Goal: Task Accomplishment & Management: Complete application form

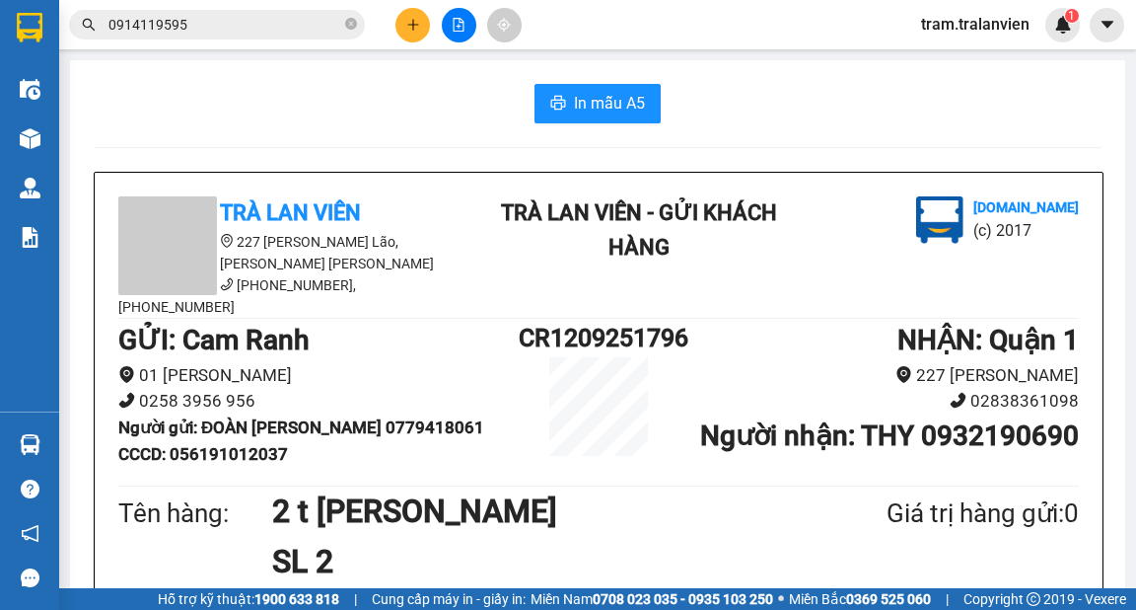
scroll to position [79, 0]
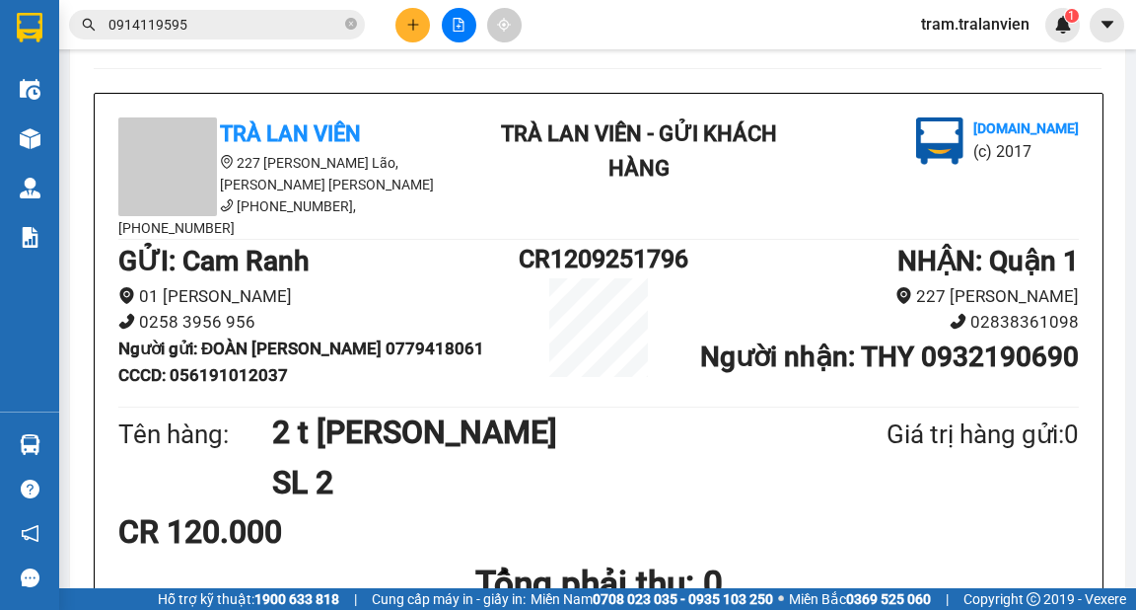
click at [421, 24] on button at bounding box center [412, 25] width 35 height 35
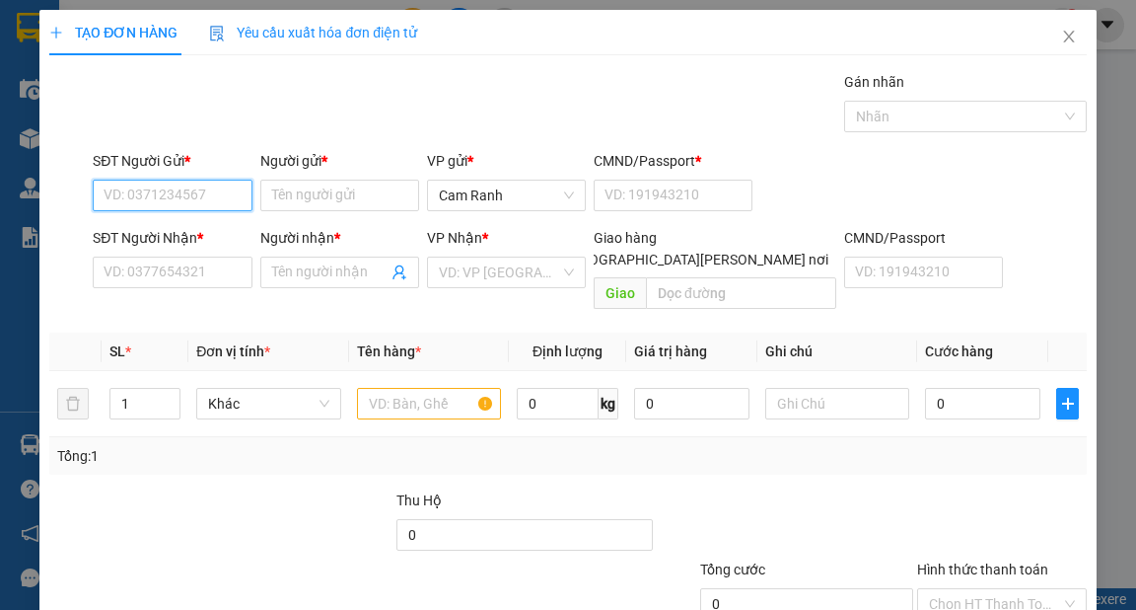
click at [213, 203] on input "SĐT Người Gửi *" at bounding box center [172, 195] width 159 height 32
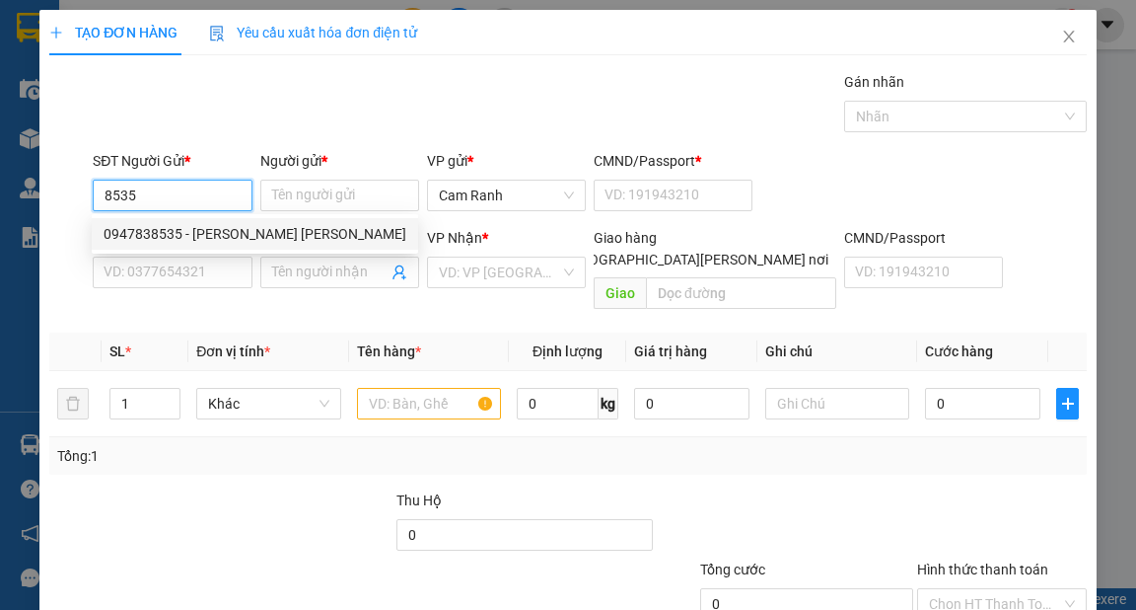
click at [210, 237] on div "0947838535 - [PERSON_NAME] [PERSON_NAME]" at bounding box center [255, 234] width 303 height 22
type input "0947838535"
type input "[PERSON_NAME] [PERSON_NAME]"
type input "056088006870"
type input "0946053873"
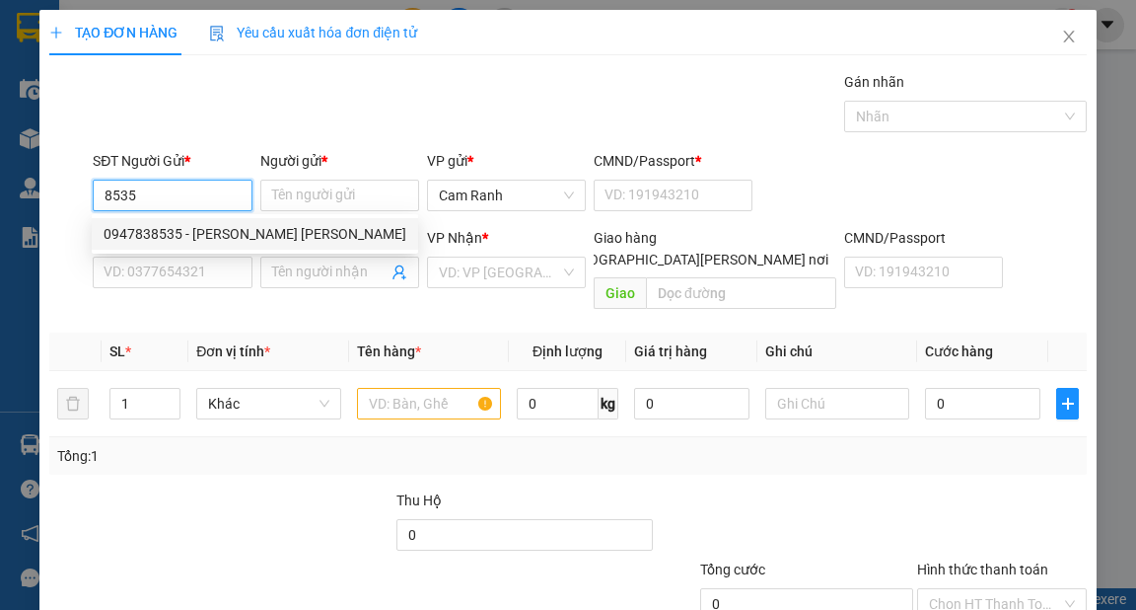
type input "LINH"
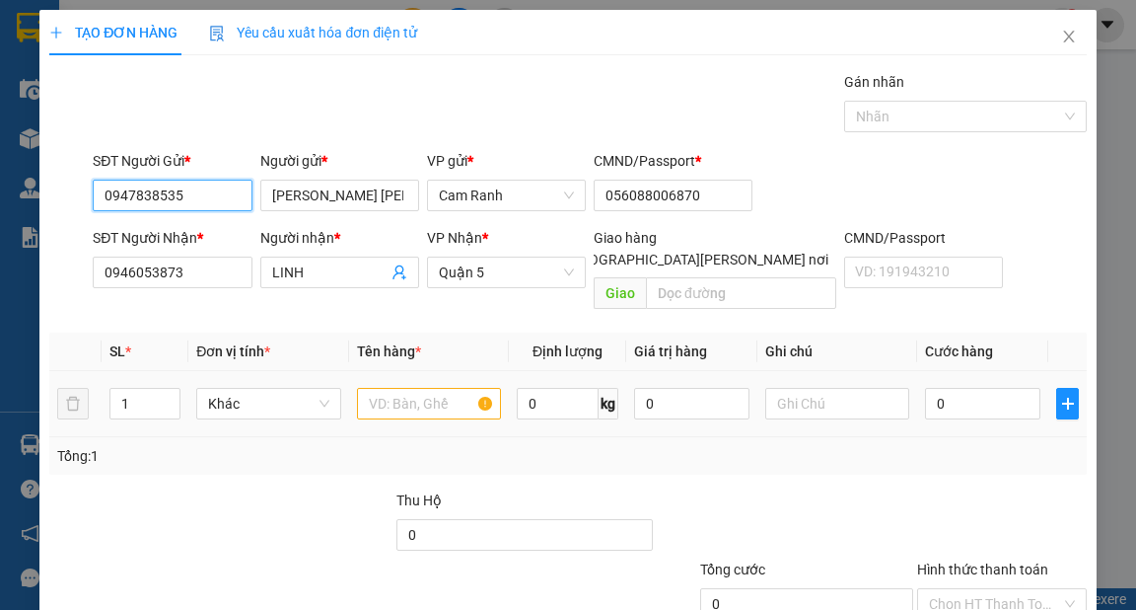
type input "0947838535"
click at [383, 388] on input "text" at bounding box center [429, 404] width 145 height 32
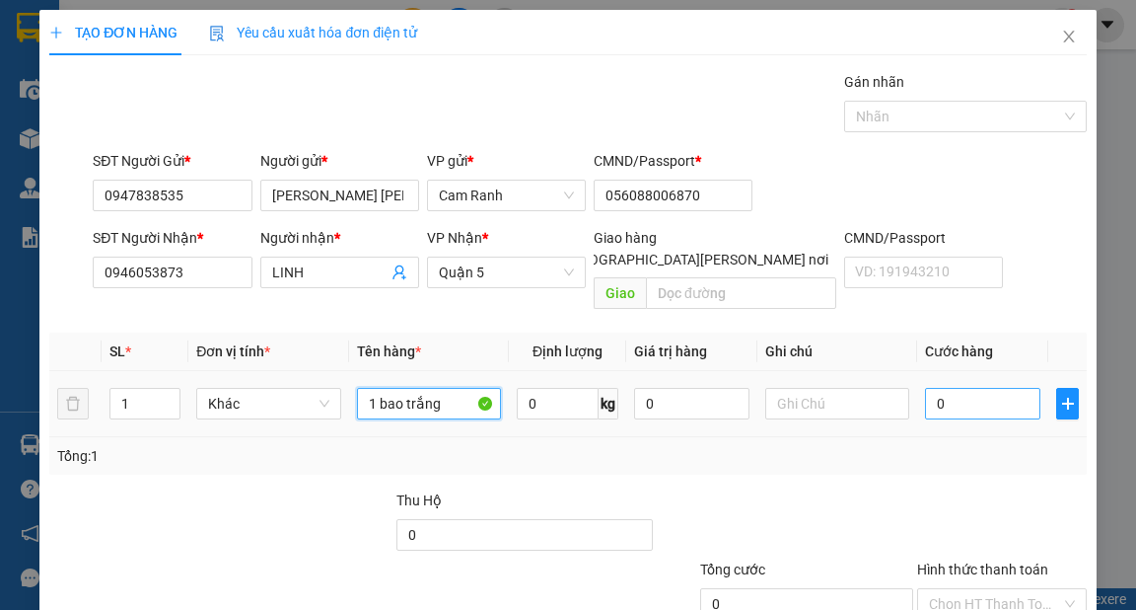
type input "1 bao trắng"
click at [974, 390] on input "0" at bounding box center [982, 404] width 115 height 32
type input "5"
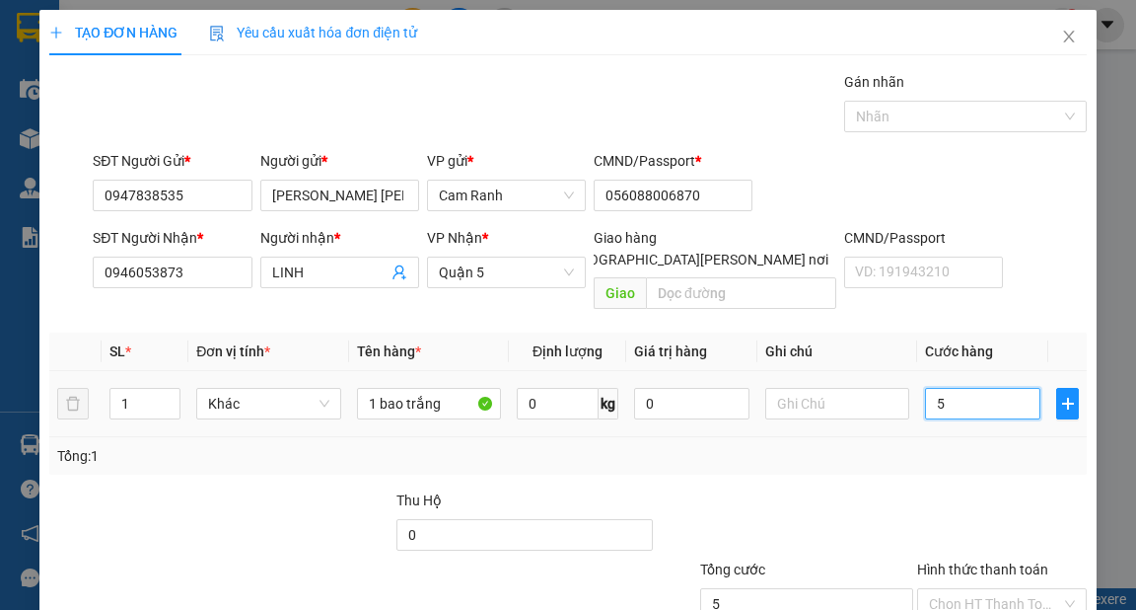
type input "50"
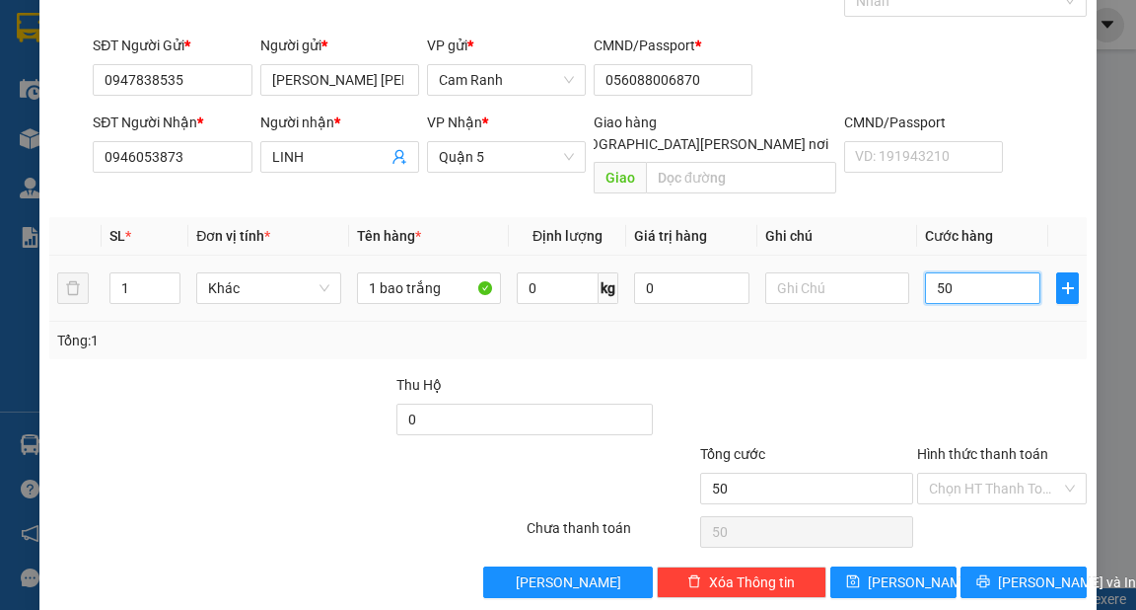
scroll to position [118, 0]
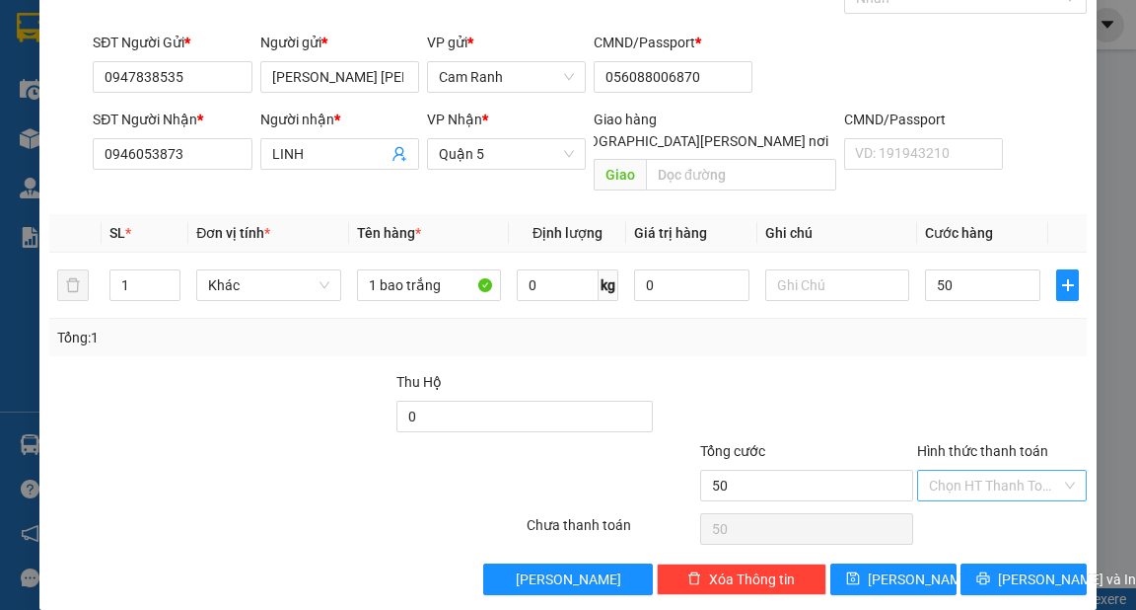
type input "50.000"
click at [976, 470] on input "Hình thức thanh toán" at bounding box center [995, 485] width 132 height 30
click at [969, 501] on div "Tại văn phòng" at bounding box center [991, 501] width 144 height 22
type input "0"
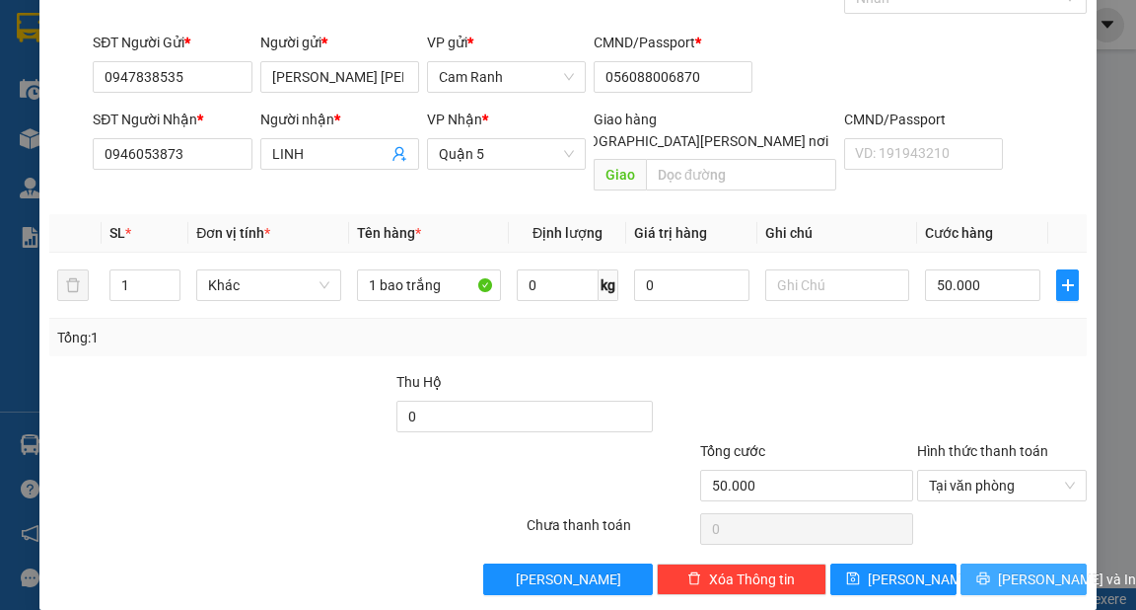
click at [1007, 568] on span "[PERSON_NAME] và In" at bounding box center [1067, 579] width 138 height 22
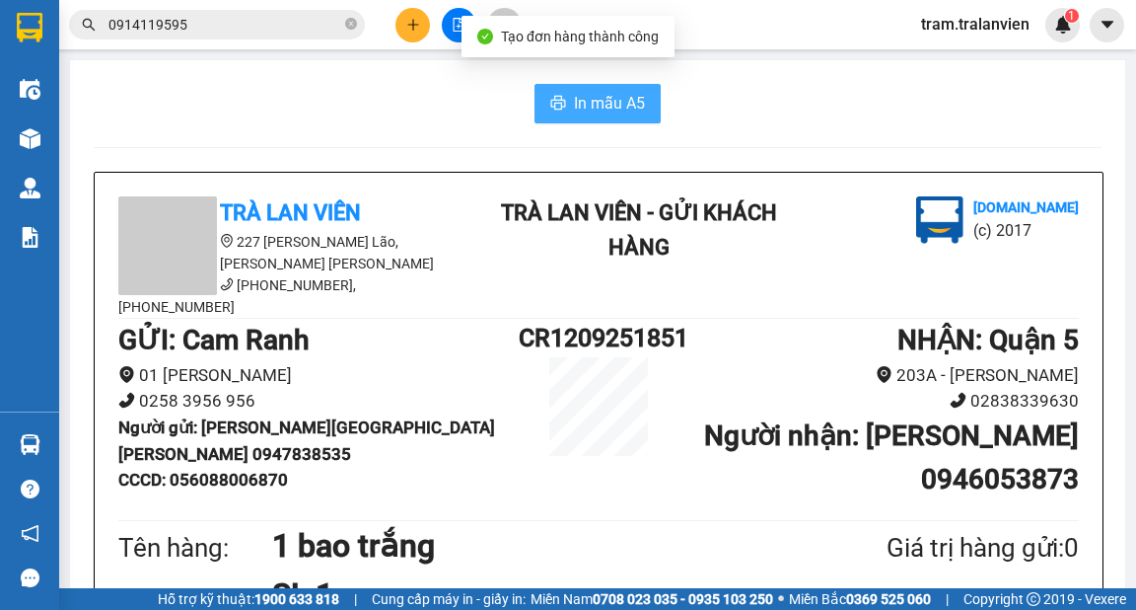
click at [612, 104] on span "In mẫu A5" at bounding box center [609, 103] width 71 height 25
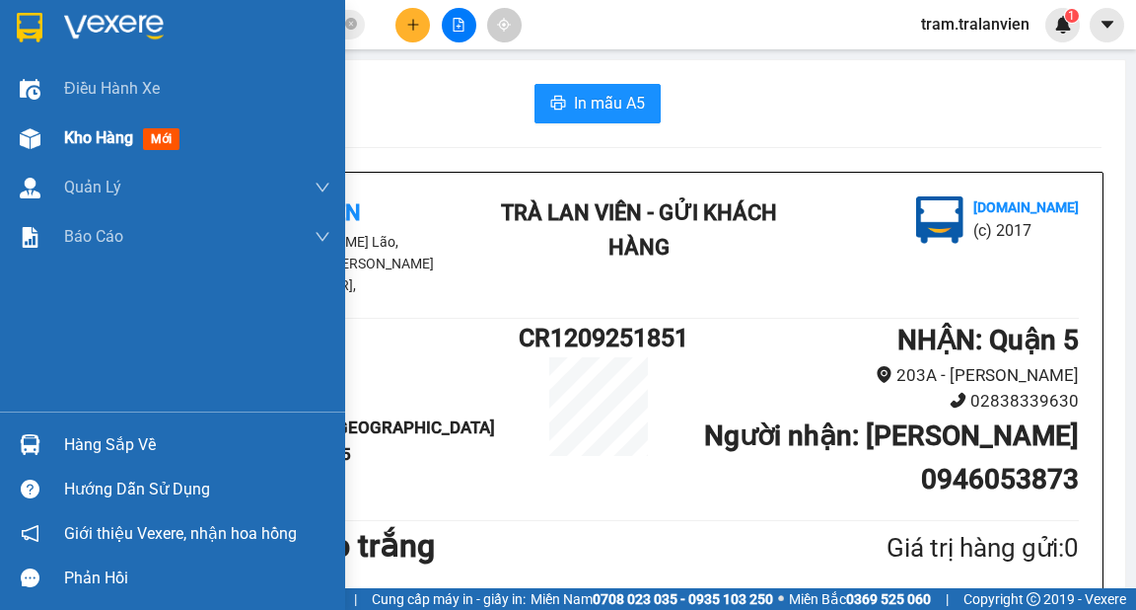
click at [99, 130] on span "Kho hàng" at bounding box center [98, 137] width 69 height 19
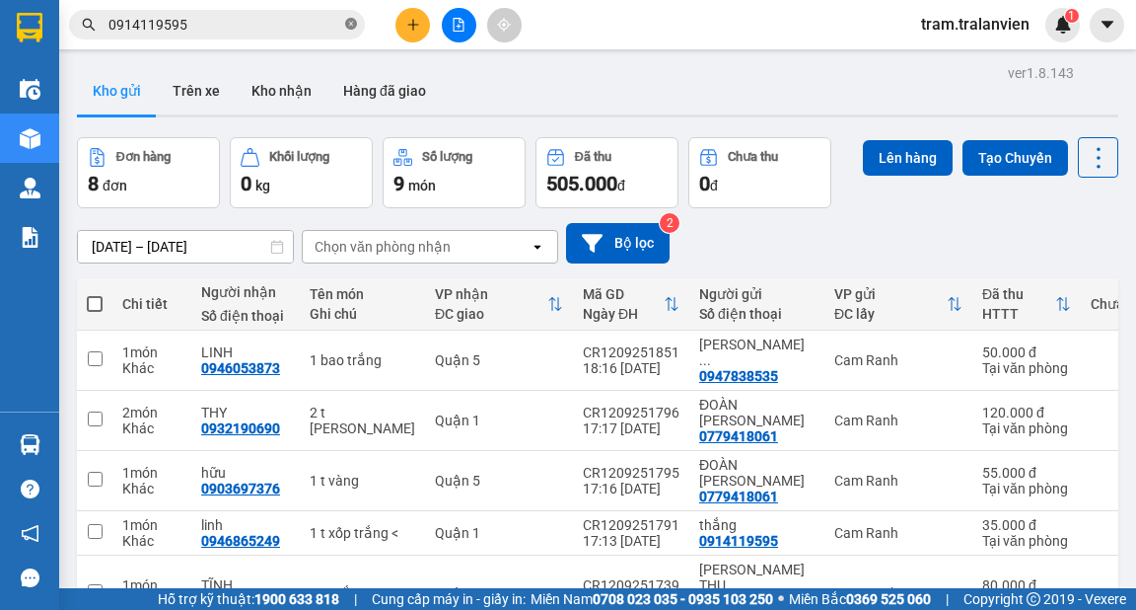
click at [351, 24] on icon "close-circle" at bounding box center [351, 24] width 12 height 12
click at [614, 86] on div "Kho gửi Trên xe Kho nhận Hàng đã giao" at bounding box center [597, 93] width 1041 height 52
click at [409, 28] on icon "plus" at bounding box center [413, 25] width 14 height 14
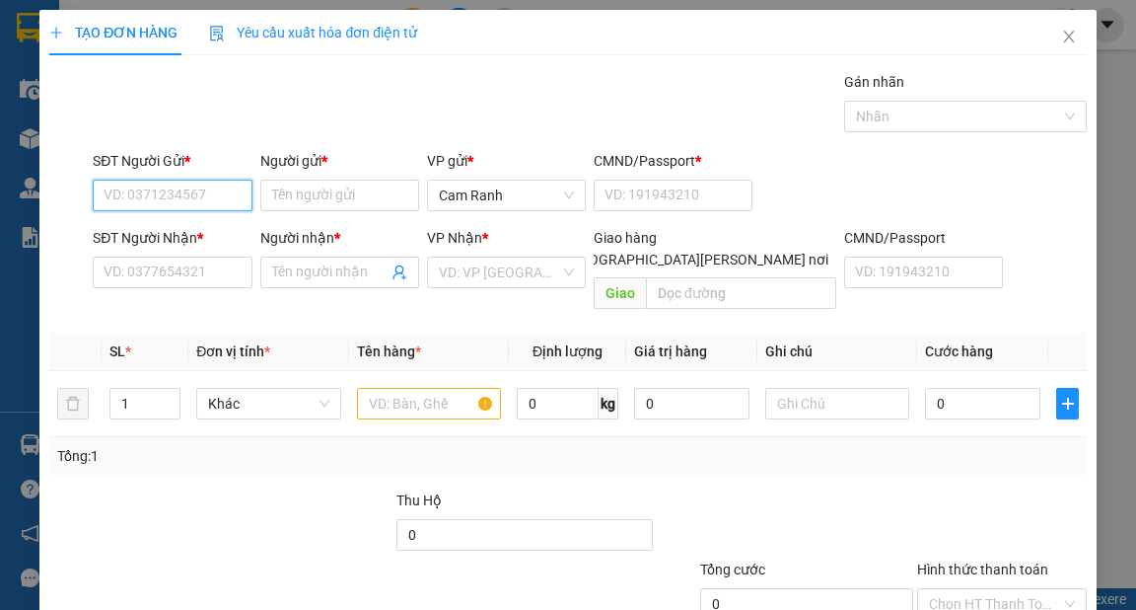
click at [174, 195] on input "SĐT Người Gửi *" at bounding box center [172, 195] width 159 height 32
click at [201, 227] on div "0909900118 - HÙNG" at bounding box center [170, 234] width 133 height 22
type input "0909900118"
type input "HÙNG"
type input "056070010837"
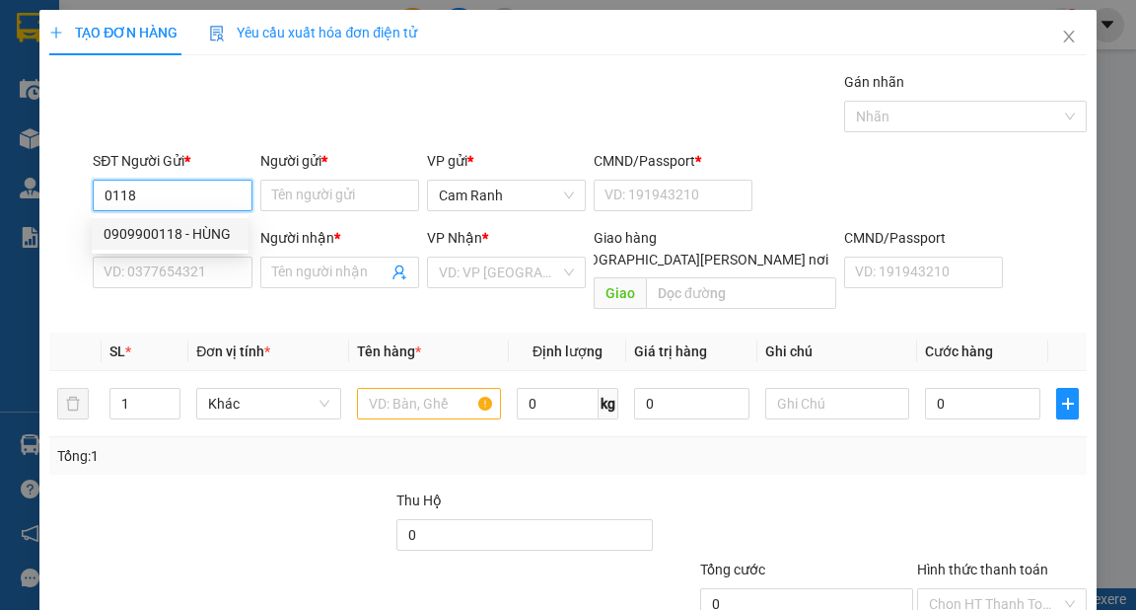
type input "0909373161"
type input "NHI"
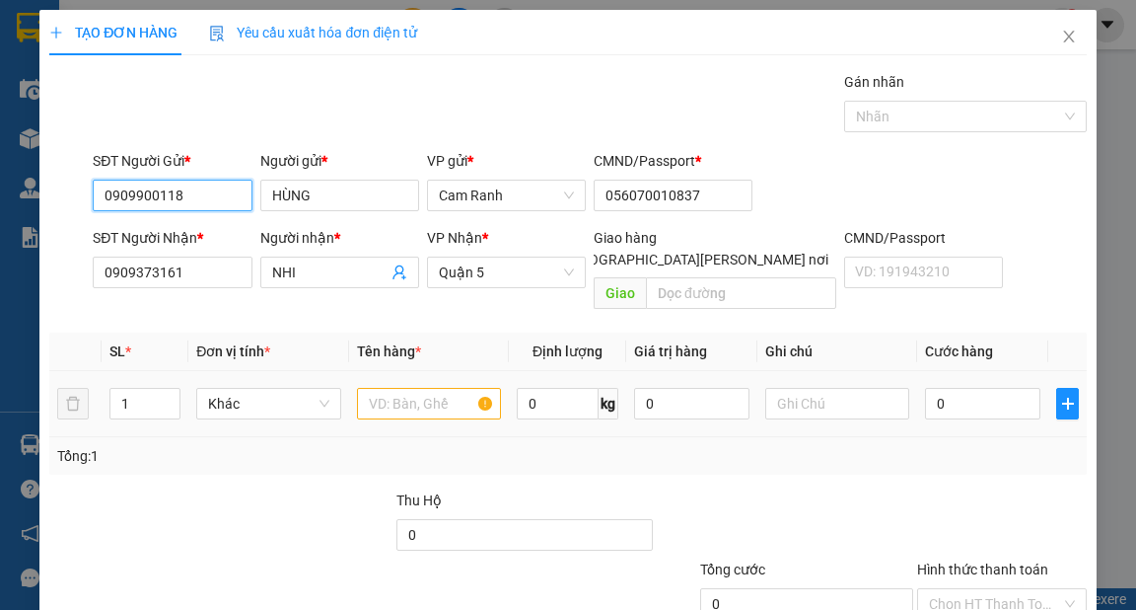
type input "0909900118"
click at [402, 388] on input "text" at bounding box center [429, 404] width 145 height 32
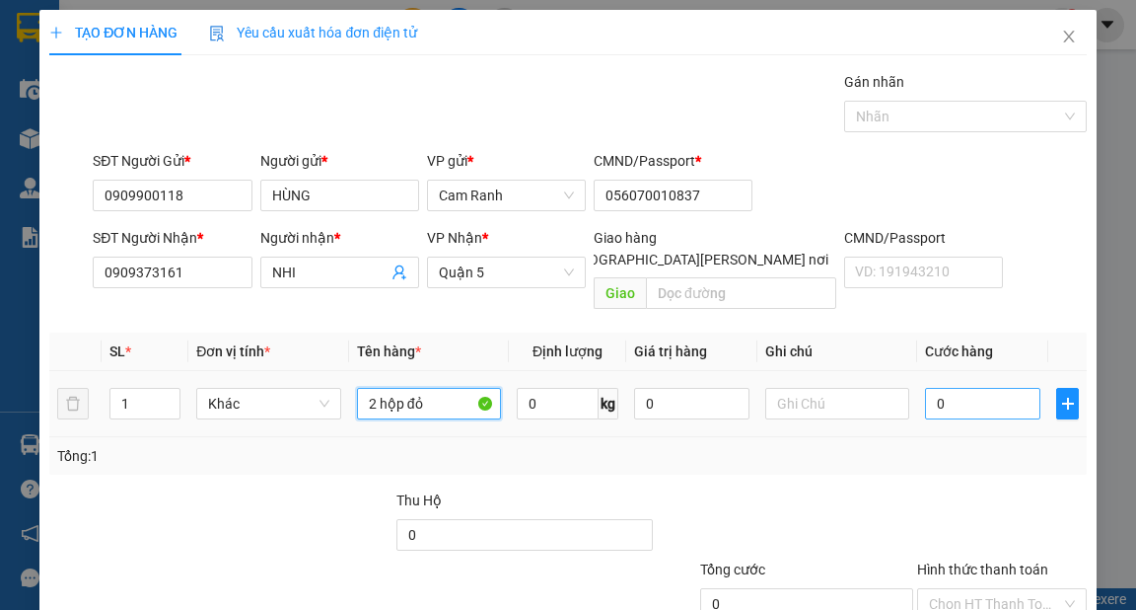
type input "2 hộp đỏ"
click at [996, 388] on input "0" at bounding box center [982, 404] width 115 height 32
type input "2"
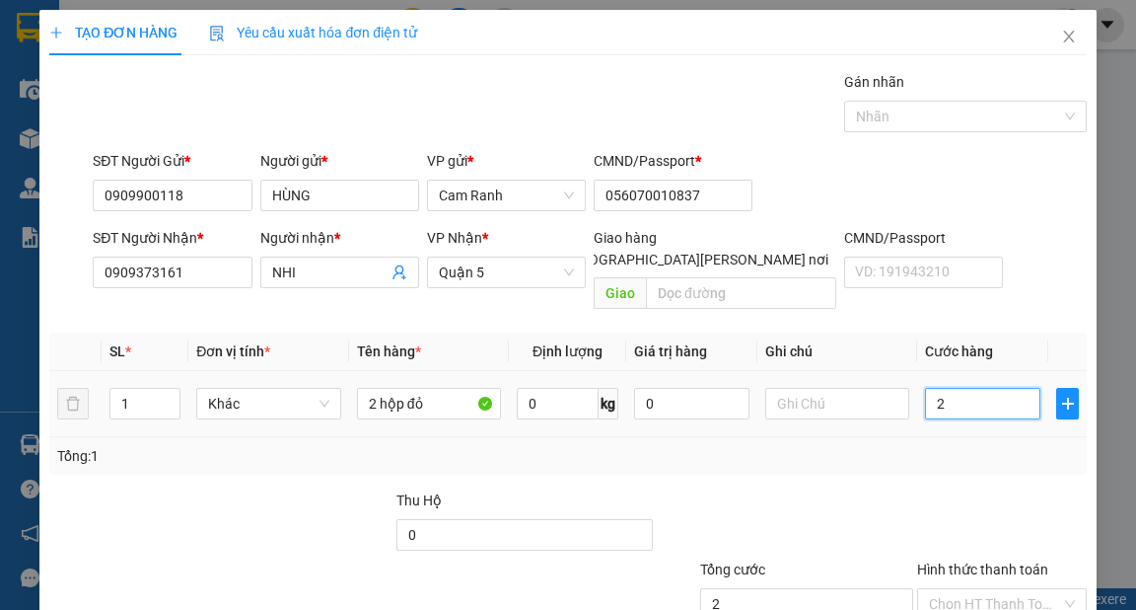
type input "25"
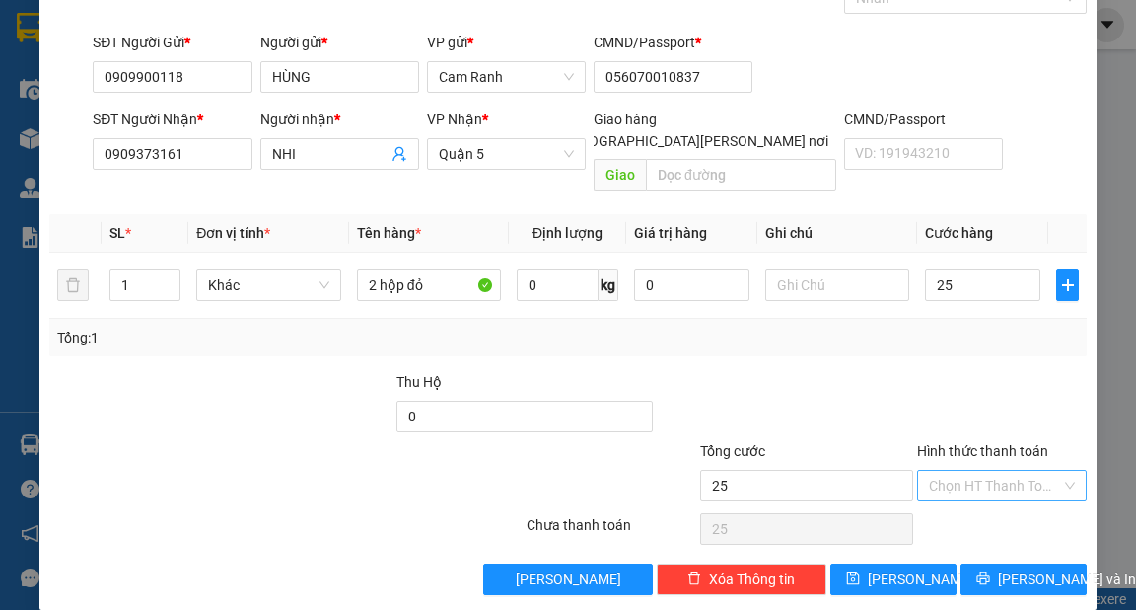
type input "25.000"
click at [1045, 470] on input "Hình thức thanh toán" at bounding box center [995, 485] width 132 height 30
click at [993, 505] on div "Tại văn phòng" at bounding box center [991, 501] width 144 height 22
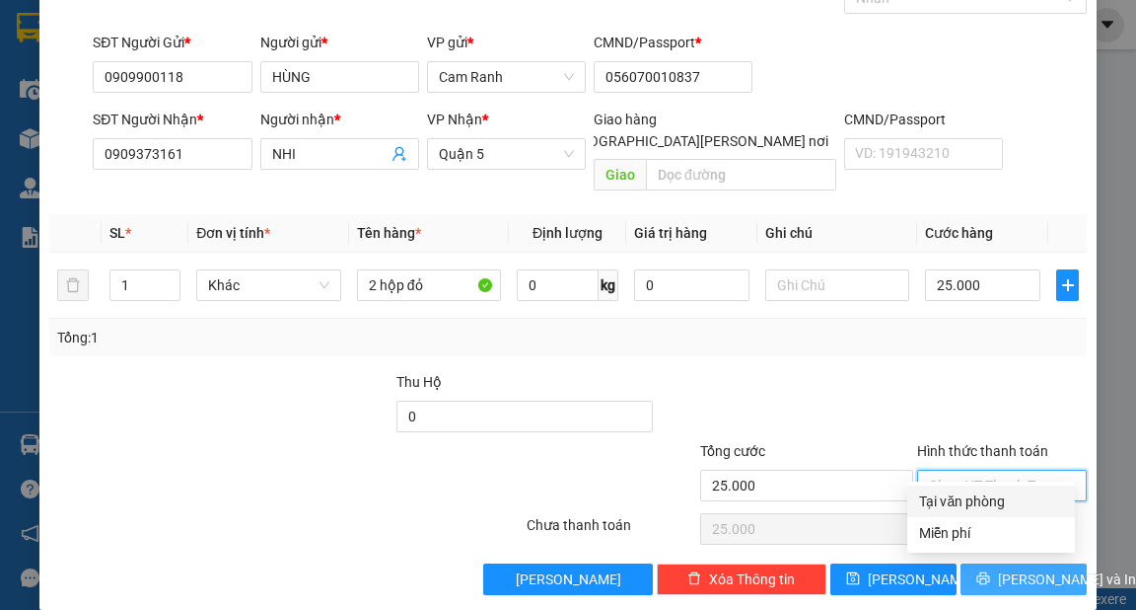
type input "0"
click at [1026, 568] on span "[PERSON_NAME] và In" at bounding box center [1067, 579] width 138 height 22
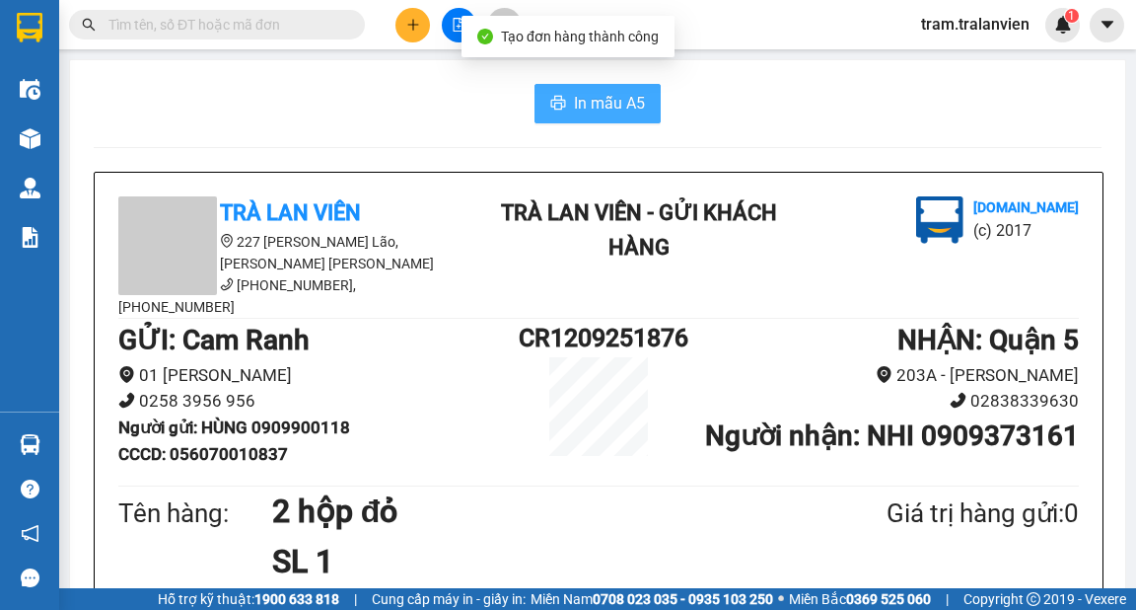
click at [623, 118] on button "In mẫu A5" at bounding box center [598, 103] width 126 height 39
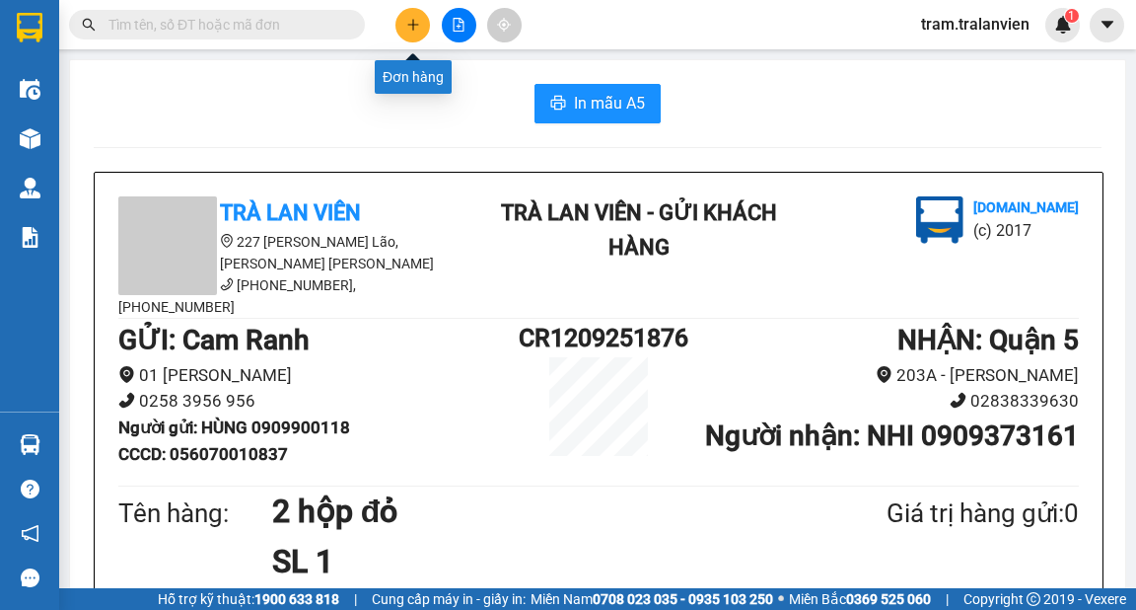
click at [416, 24] on icon "plus" at bounding box center [413, 25] width 14 height 14
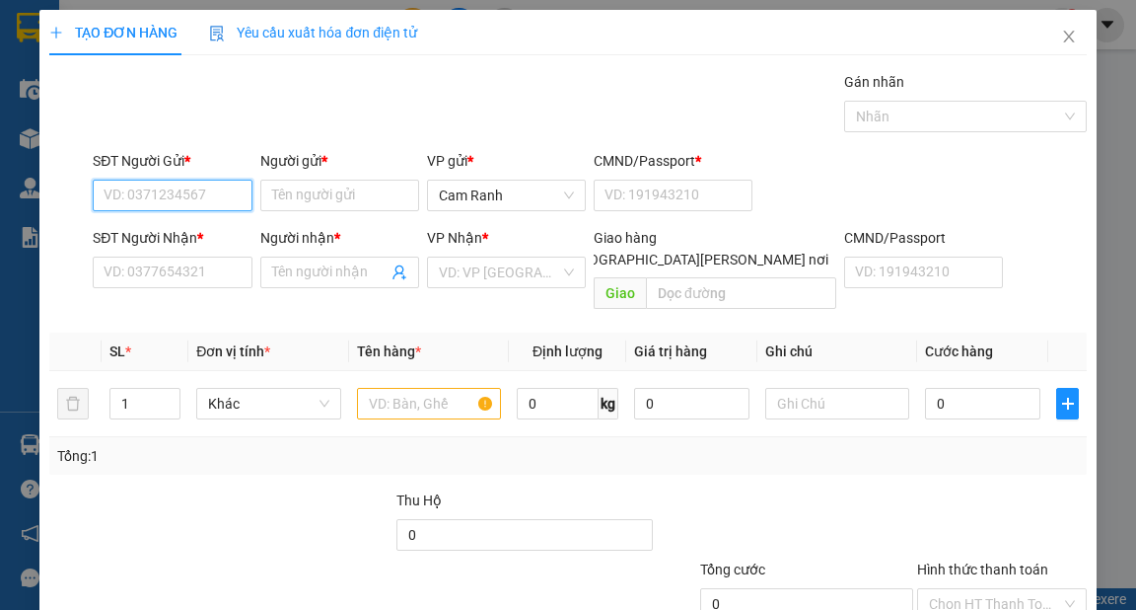
click at [199, 185] on input "SĐT Người Gửi *" at bounding box center [172, 195] width 159 height 32
click at [192, 231] on div "0384995485 - ÁNH" at bounding box center [170, 234] width 133 height 22
type input "0384995485"
type input "ÁNH"
type input "1"
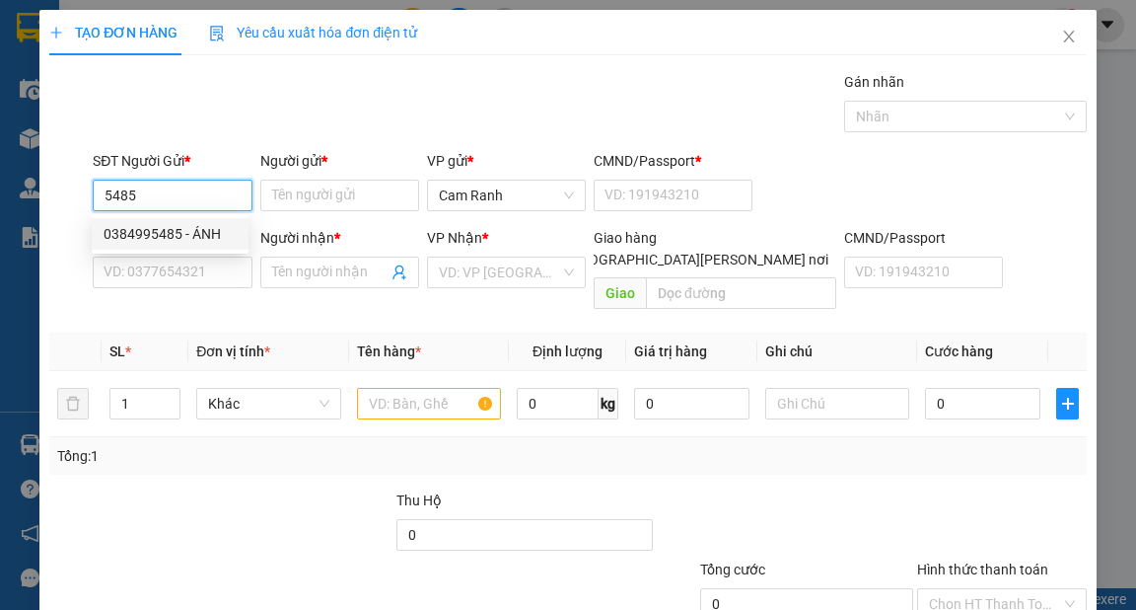
type input "0917271236"
type input "tùng"
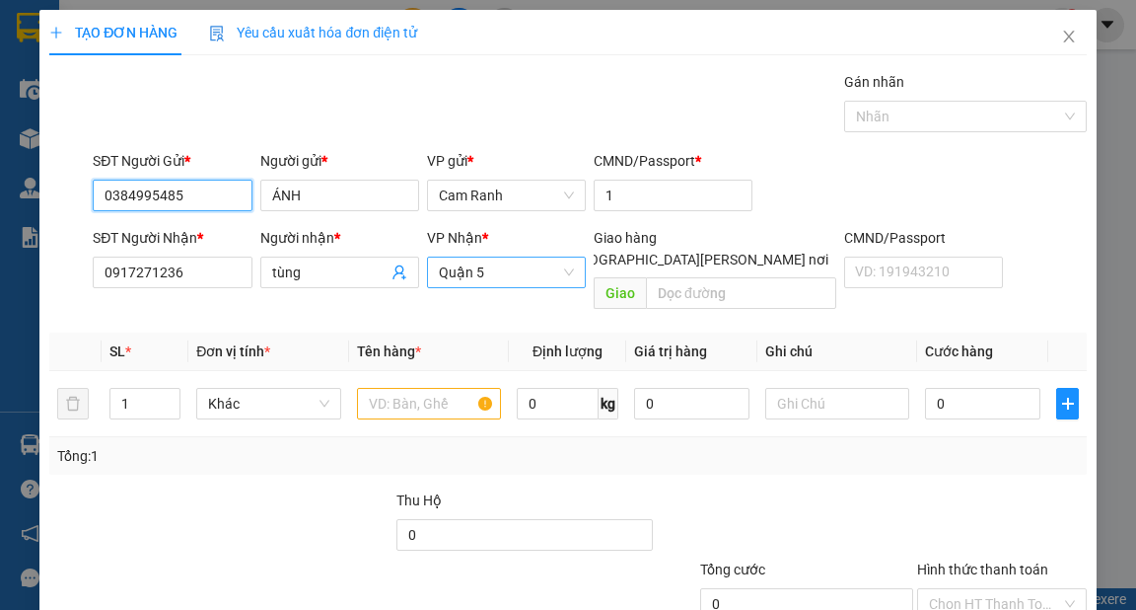
click at [545, 280] on span "Quận 5" at bounding box center [506, 272] width 135 height 30
type input "0384995485"
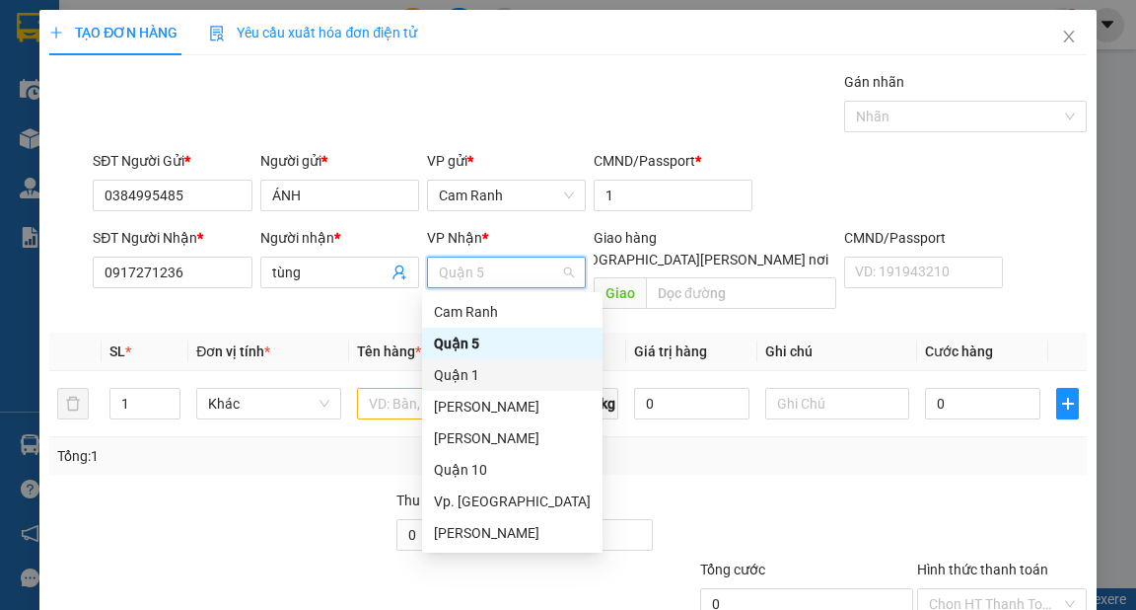
click at [485, 367] on div "Quận 1" at bounding box center [512, 375] width 157 height 22
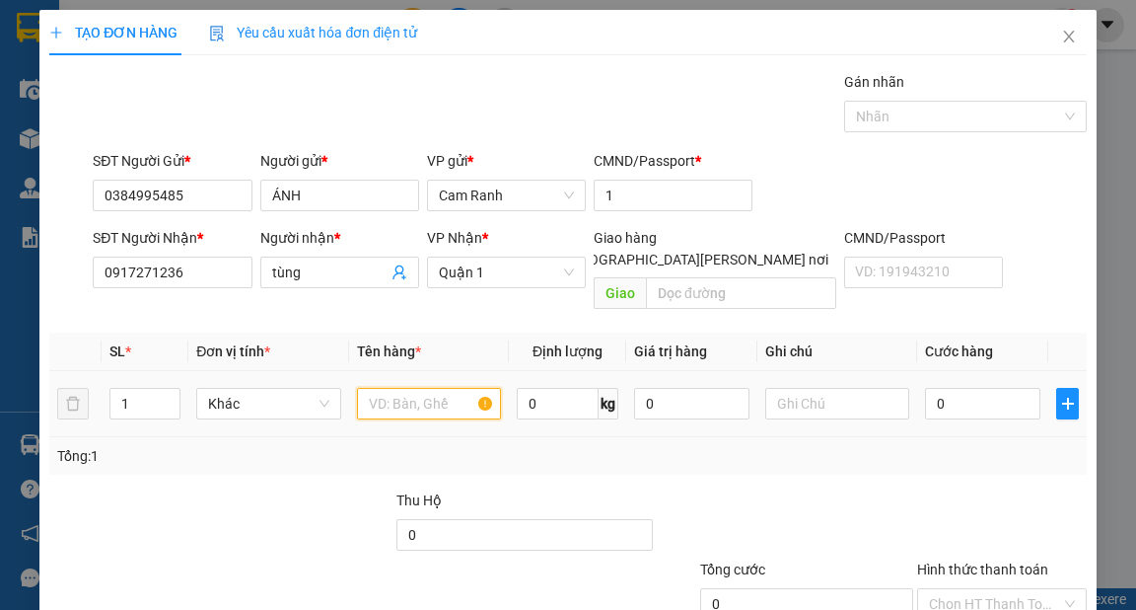
click at [402, 388] on input "text" at bounding box center [429, 404] width 145 height 32
type input "1 t xốp"
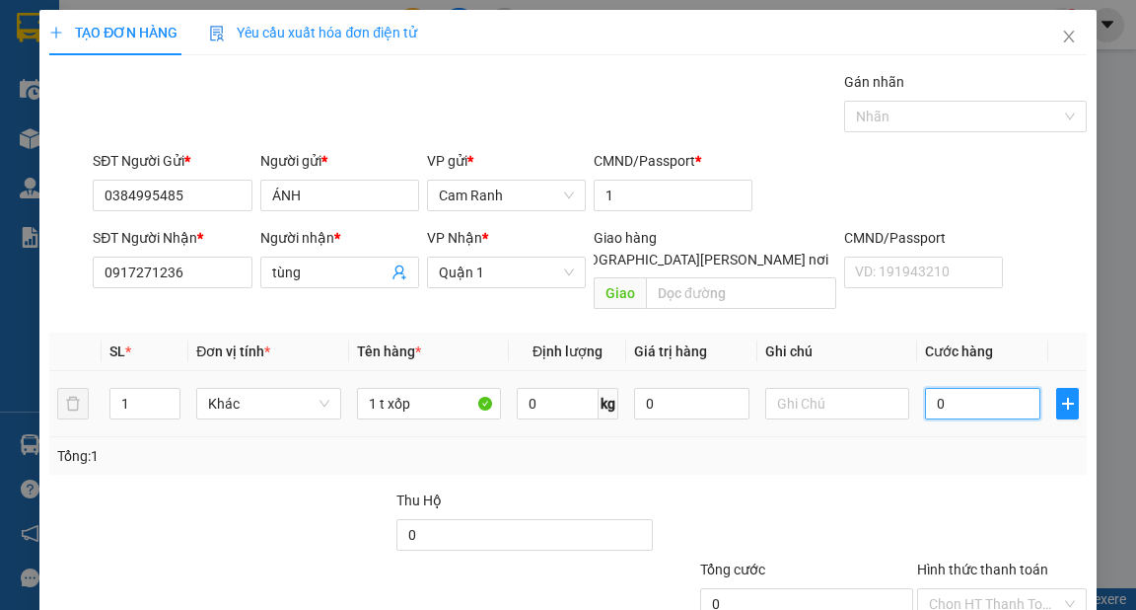
click at [970, 388] on input "0" at bounding box center [982, 404] width 115 height 32
type input "4"
type input "40"
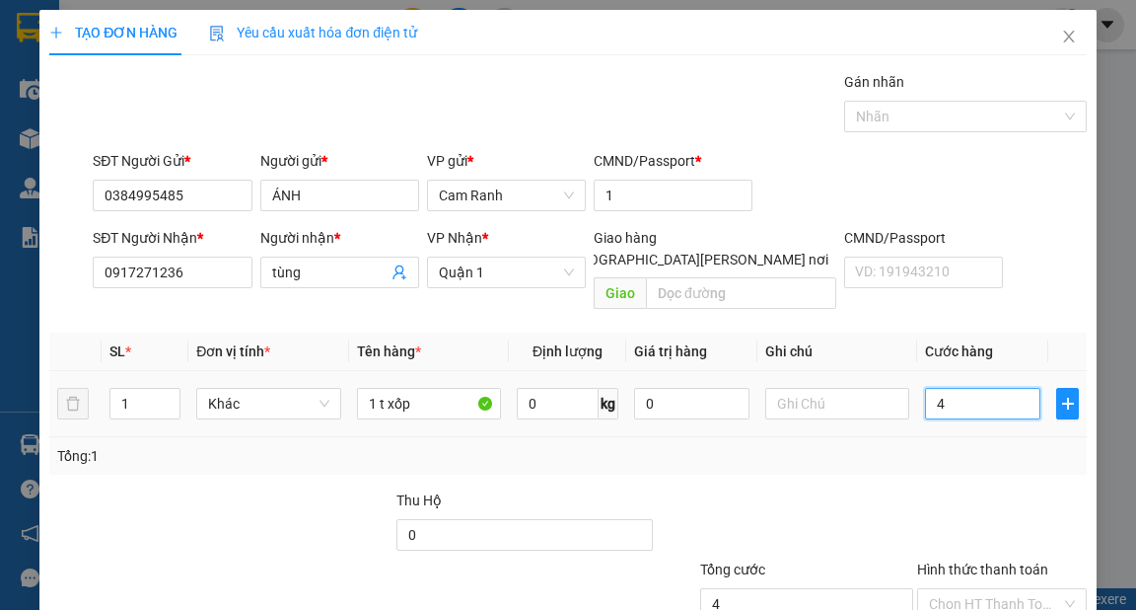
type input "40"
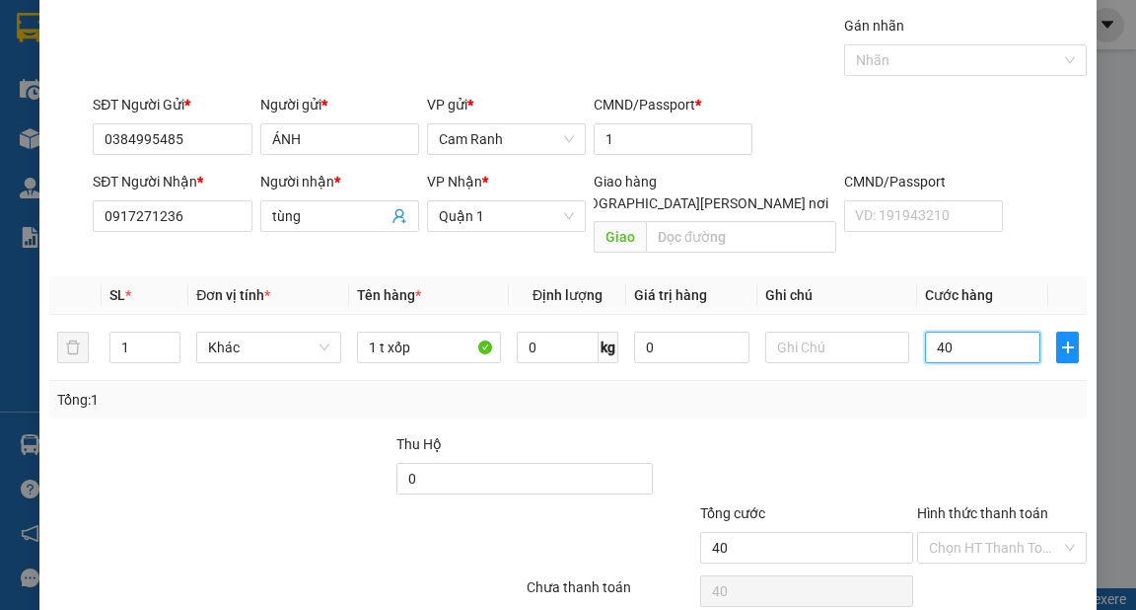
scroll to position [118, 0]
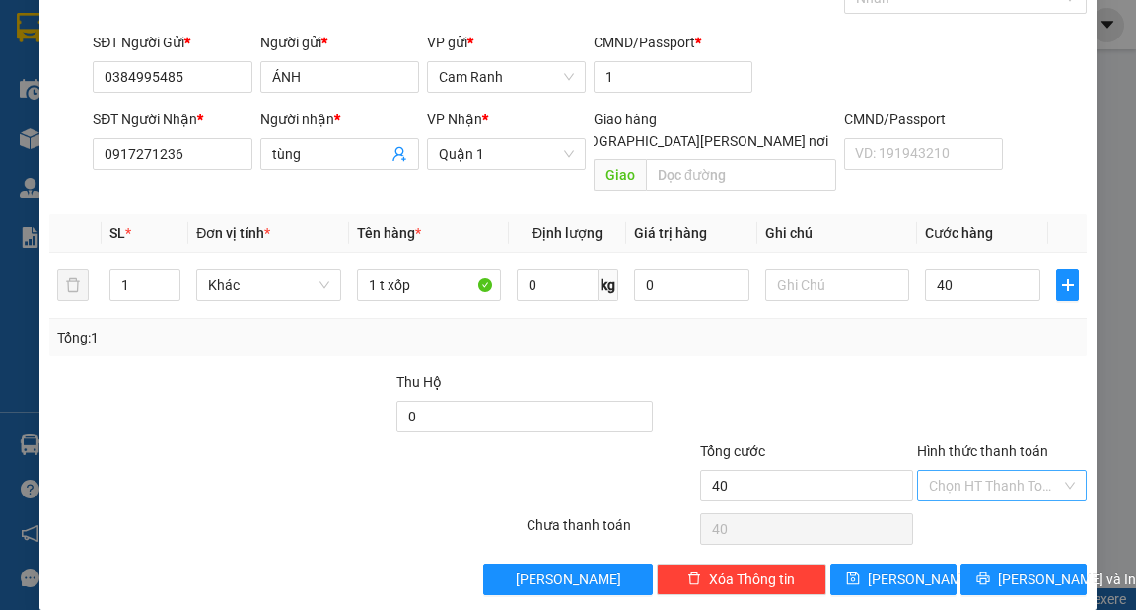
type input "40.000"
click at [959, 470] on input "Hình thức thanh toán" at bounding box center [995, 485] width 132 height 30
click at [957, 493] on div "Tại văn phòng" at bounding box center [991, 501] width 144 height 22
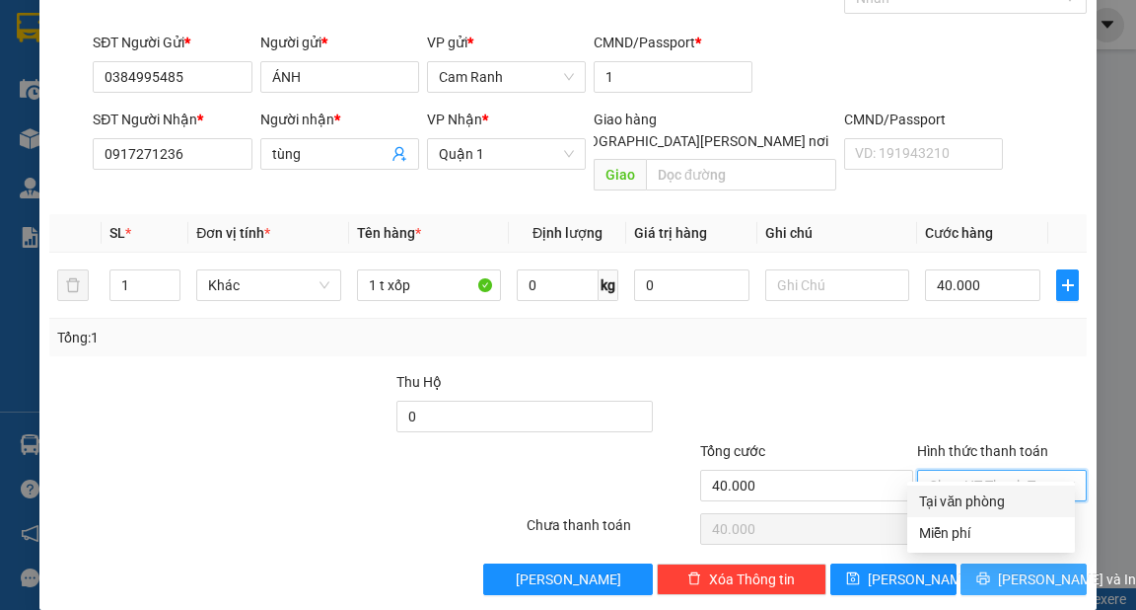
type input "0"
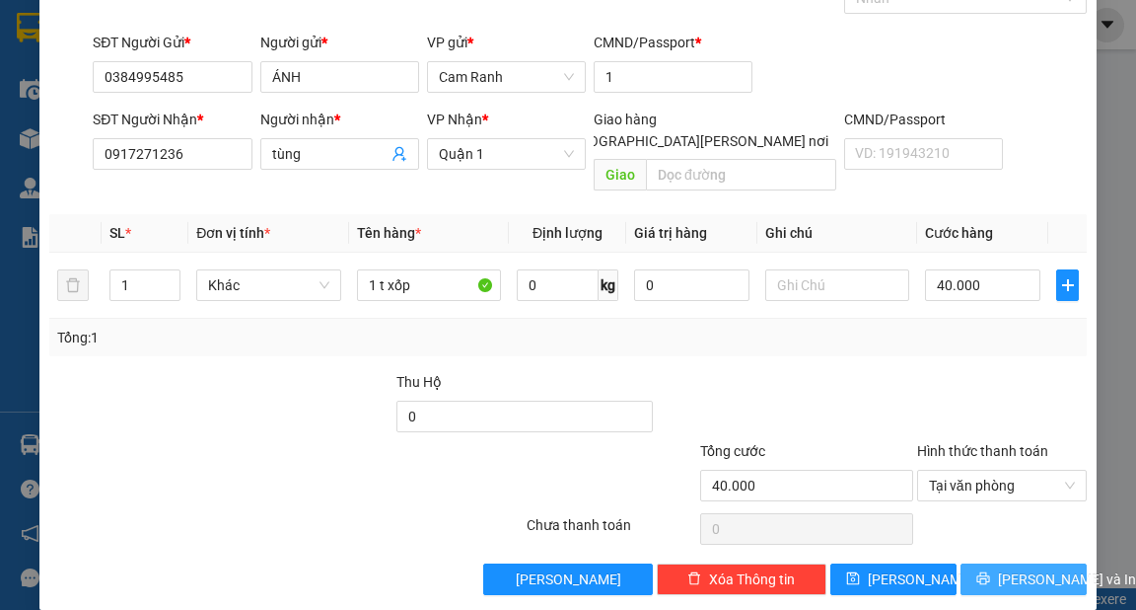
click at [1014, 568] on span "[PERSON_NAME] và In" at bounding box center [1067, 579] width 138 height 22
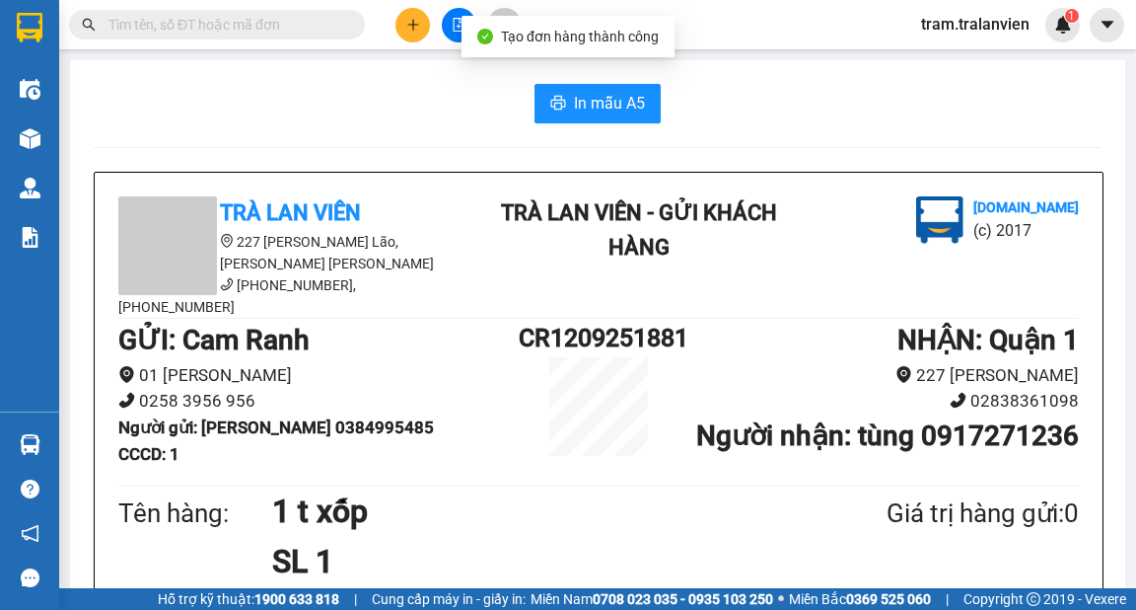
click at [574, 103] on span "In mẫu A5" at bounding box center [609, 103] width 71 height 25
click at [396, 23] on button at bounding box center [412, 25] width 35 height 35
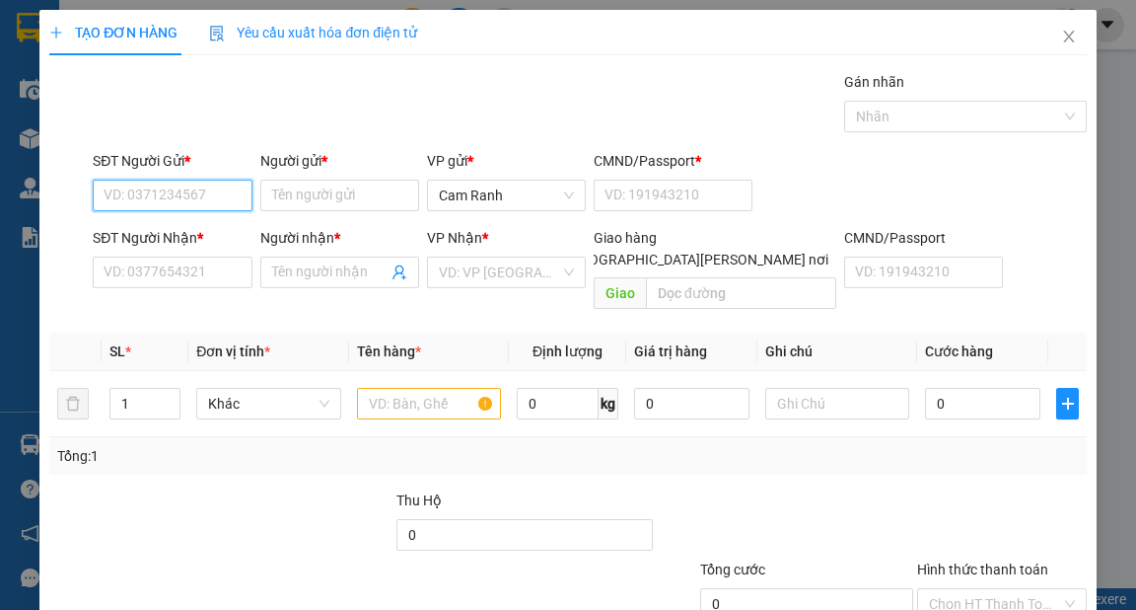
click at [170, 193] on input "SĐT Người Gửi *" at bounding box center [172, 195] width 159 height 32
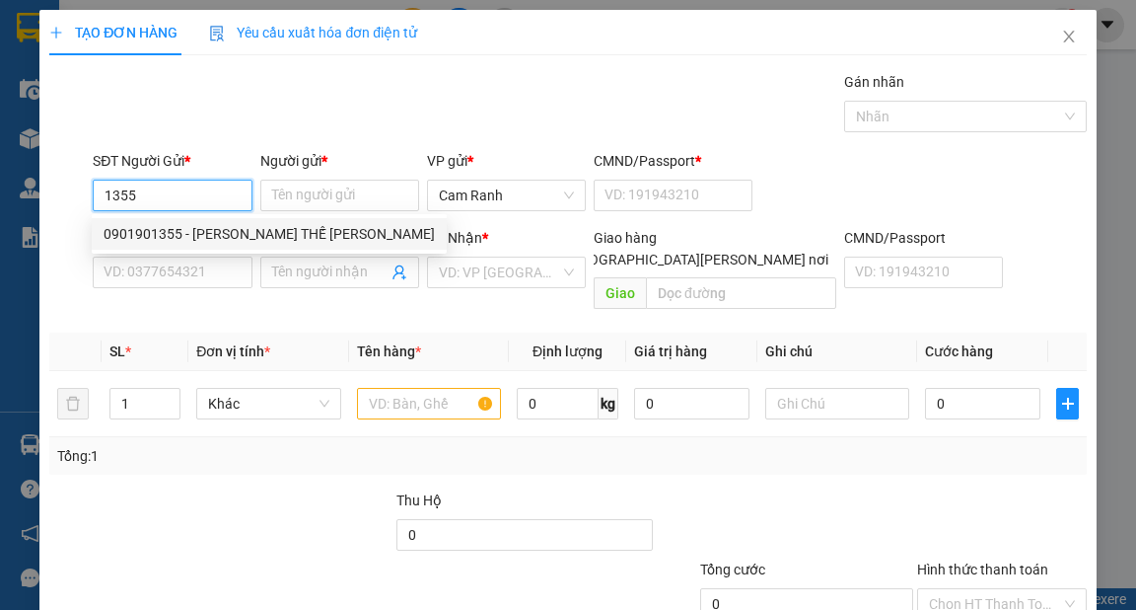
click at [200, 238] on div "0901901355 - [PERSON_NAME] THẾ [PERSON_NAME]" at bounding box center [269, 234] width 331 height 22
type input "0901901355"
type input "[PERSON_NAME] THẾ [PERSON_NAME]"
type input "1"
type input "0938081153"
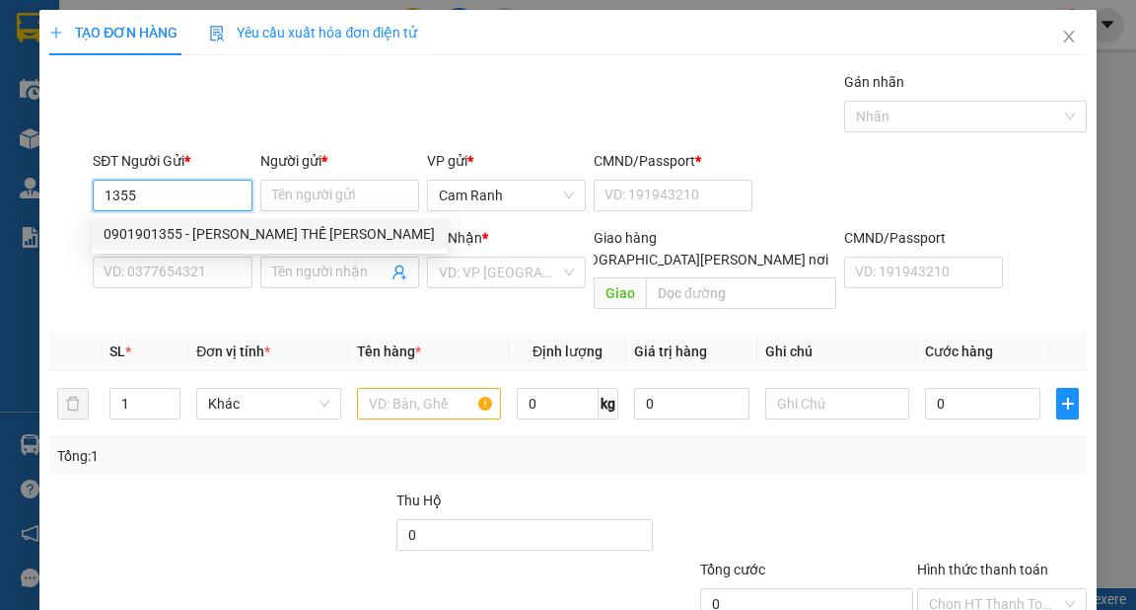
type input "[PERSON_NAME]"
type input "083081000930"
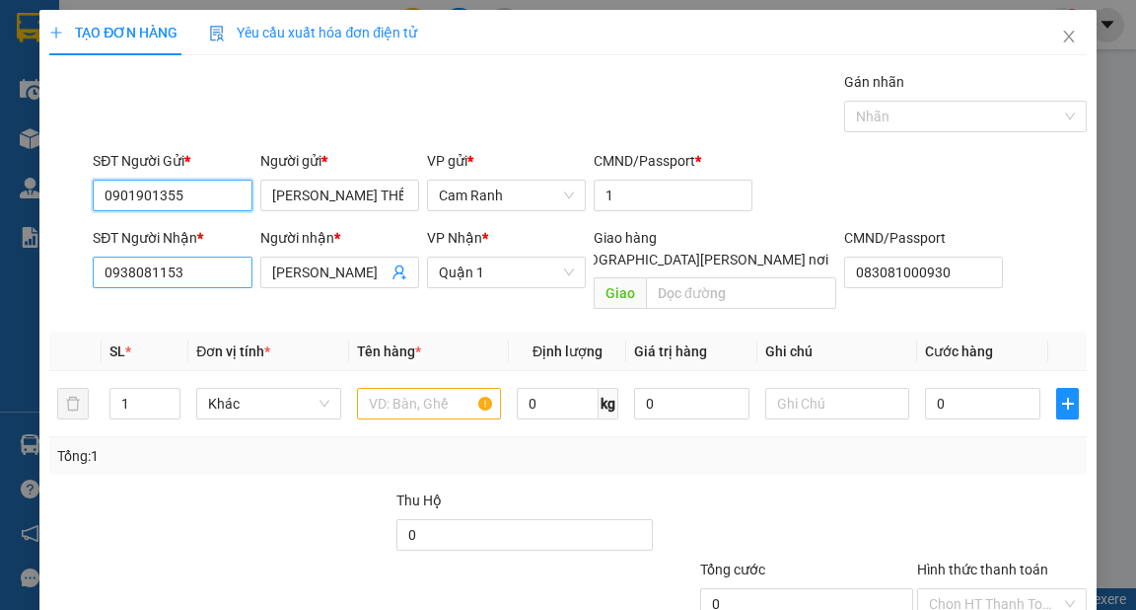
type input "0901901355"
drag, startPoint x: 206, startPoint y: 277, endPoint x: 0, endPoint y: 246, distance: 208.5
click at [0, 246] on div "TẠO ĐƠN HÀNG Yêu cầu xuất [PERSON_NAME] điện tử Transit Pickup Surcharge Ids Tr…" at bounding box center [568, 305] width 1136 height 610
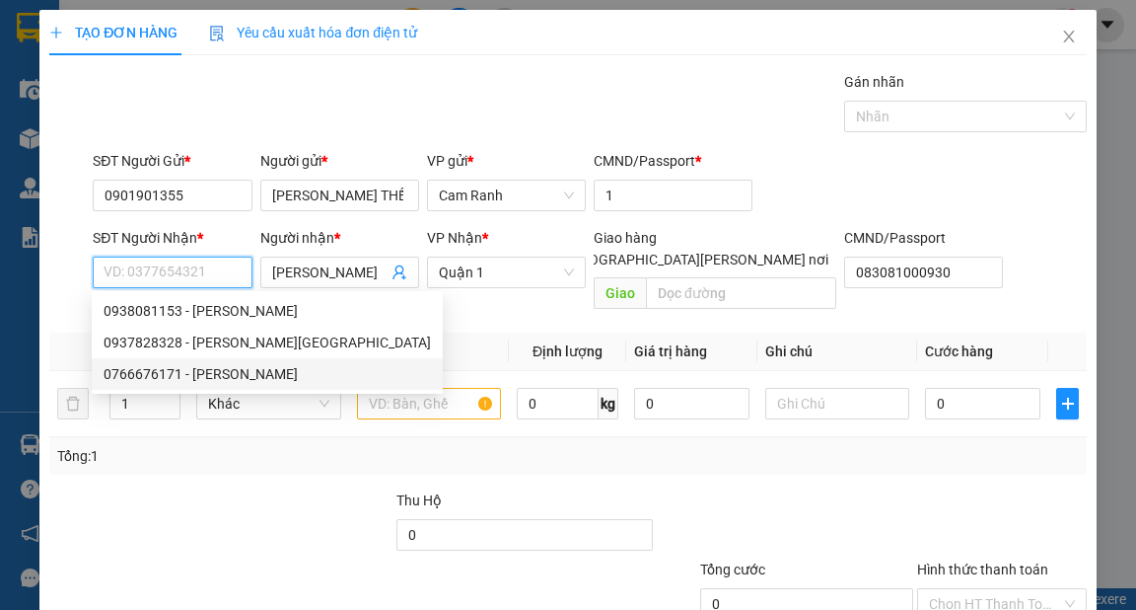
click at [214, 374] on div "0766676171 - [PERSON_NAME]" at bounding box center [267, 374] width 327 height 22
type input "0766676171"
type input "nhựt"
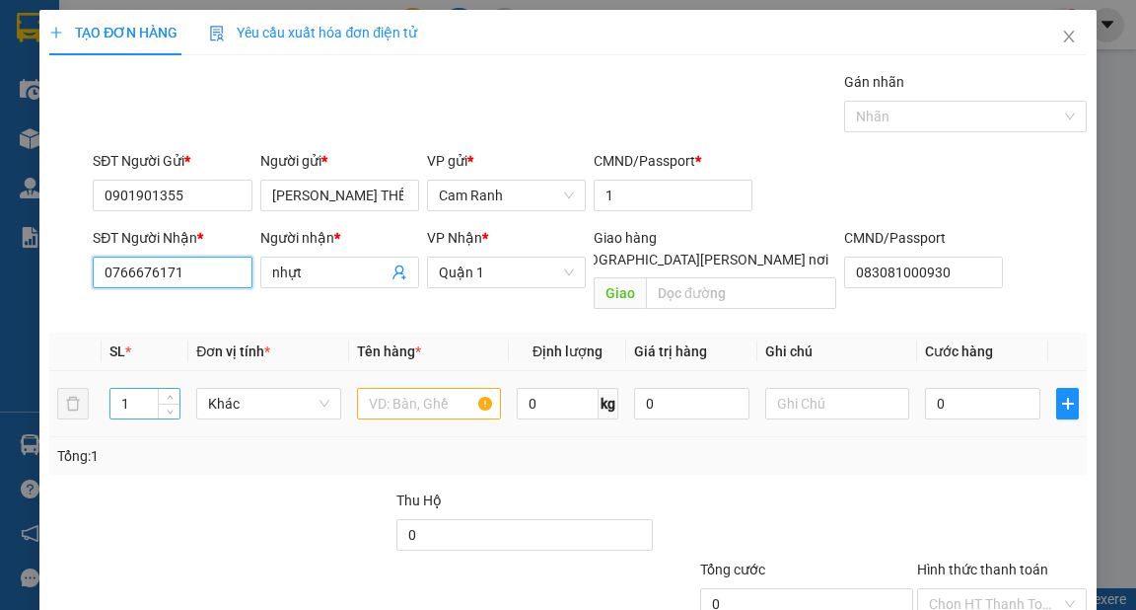
type input "0766676171"
click at [121, 389] on input "1" at bounding box center [145, 404] width 70 height 30
type input "2"
click at [375, 388] on input "text" at bounding box center [429, 404] width 145 height 32
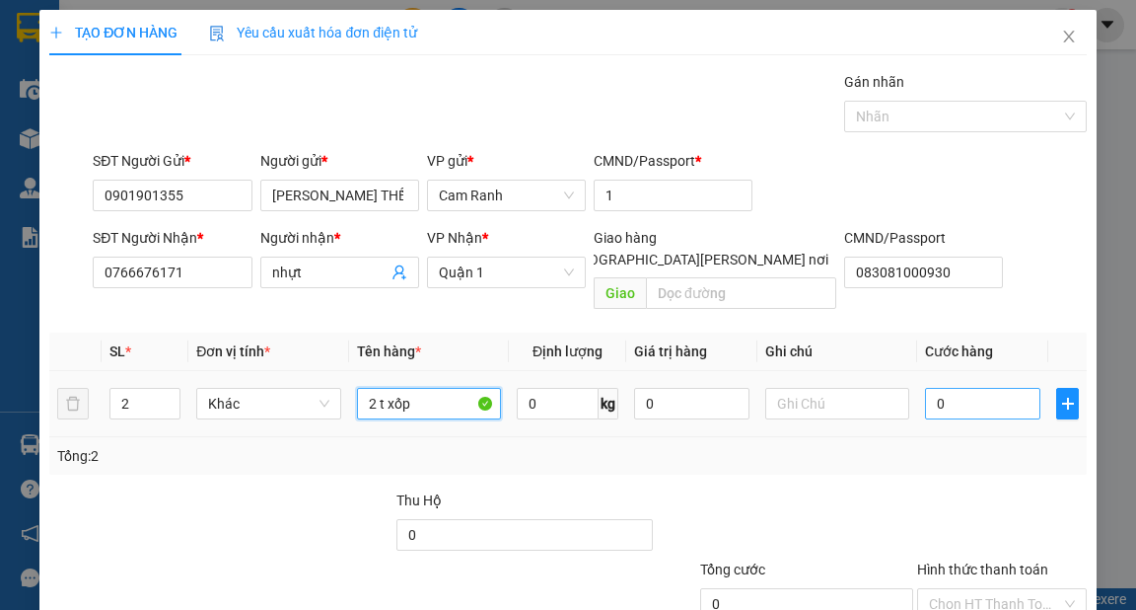
type input "2 t xốp"
click at [959, 391] on input "0" at bounding box center [982, 404] width 115 height 32
type input "9"
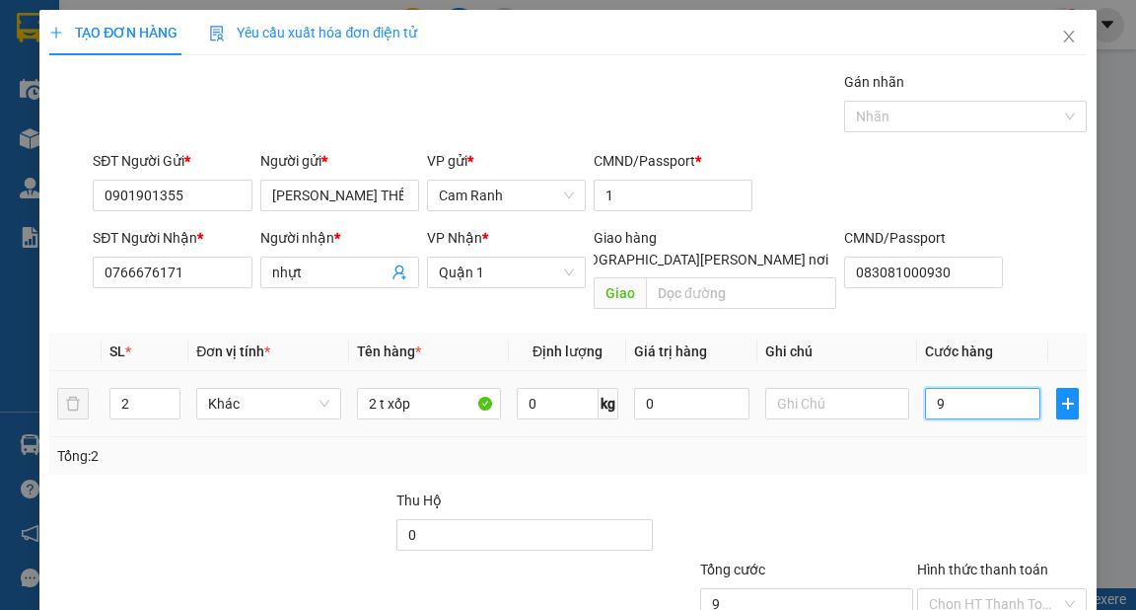
type input "90"
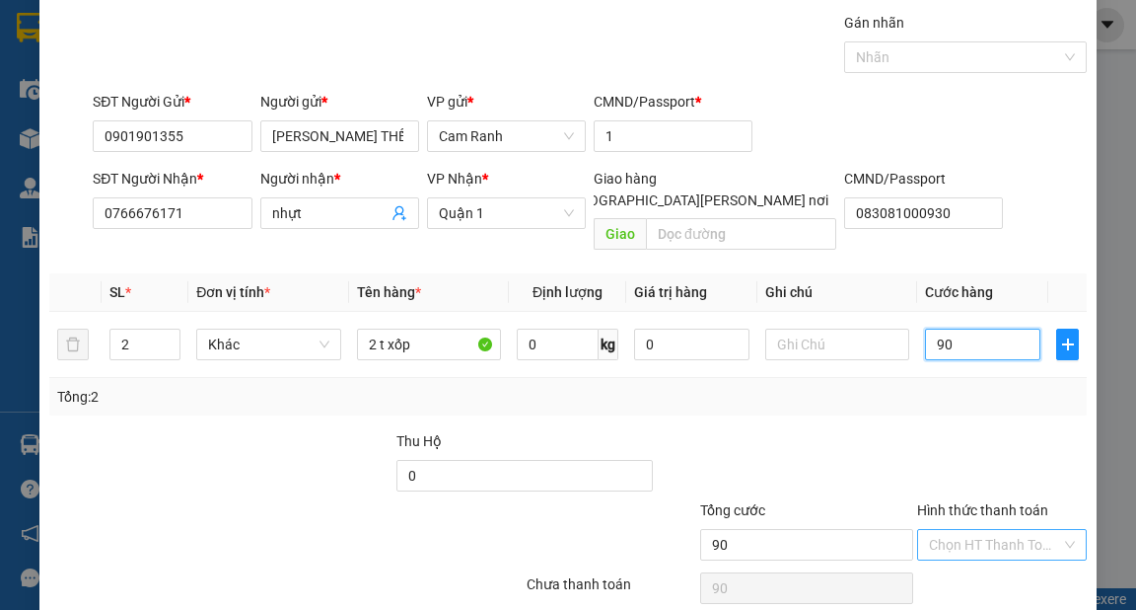
scroll to position [118, 0]
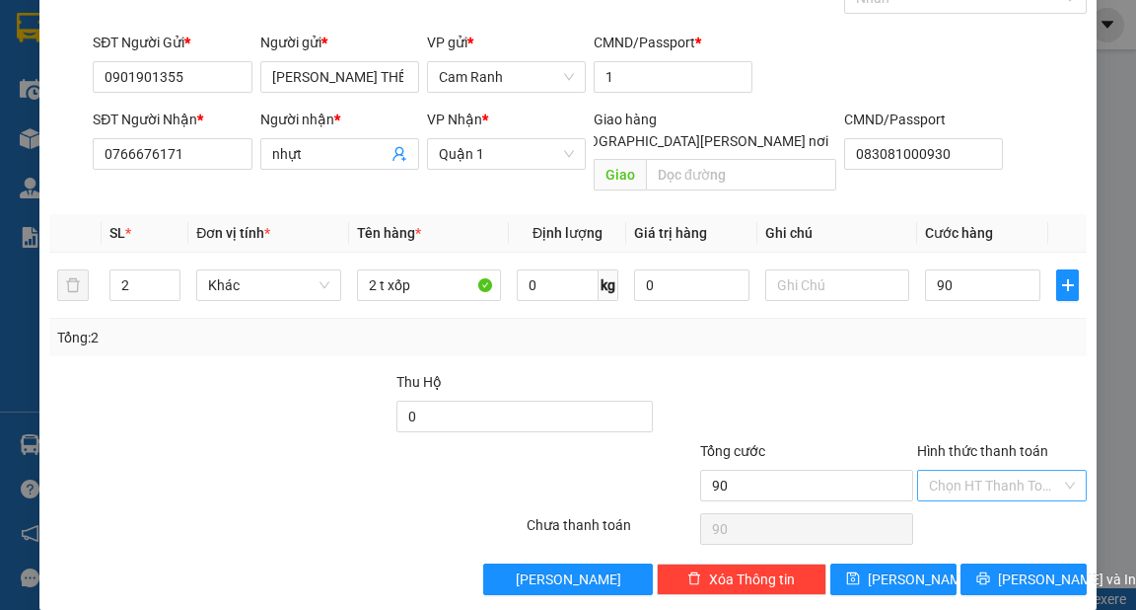
type input "90.000"
click at [975, 470] on input "Hình thức thanh toán" at bounding box center [995, 485] width 132 height 30
click at [975, 495] on div "Tại văn phòng" at bounding box center [991, 501] width 144 height 22
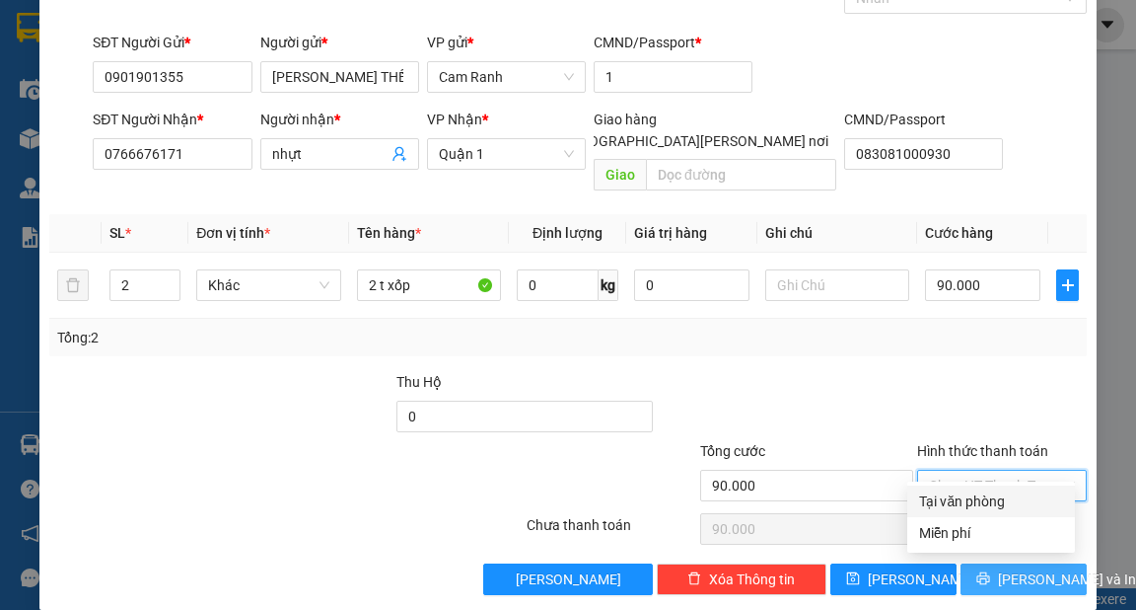
type input "0"
click at [987, 563] on button "[PERSON_NAME] và In" at bounding box center [1024, 579] width 126 height 32
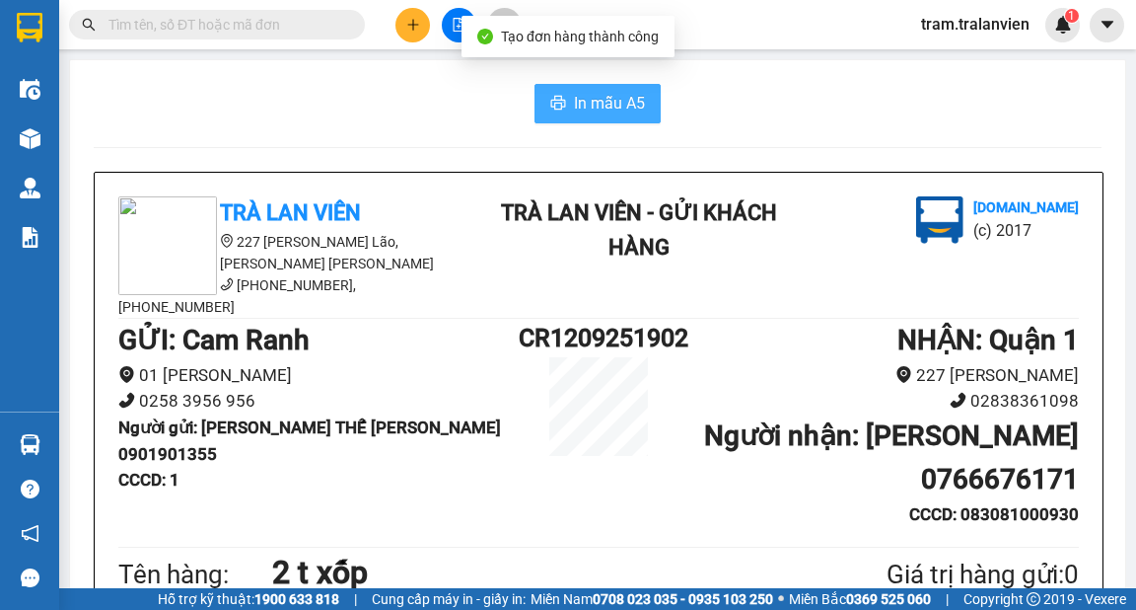
click at [596, 95] on span "In mẫu A5" at bounding box center [609, 103] width 71 height 25
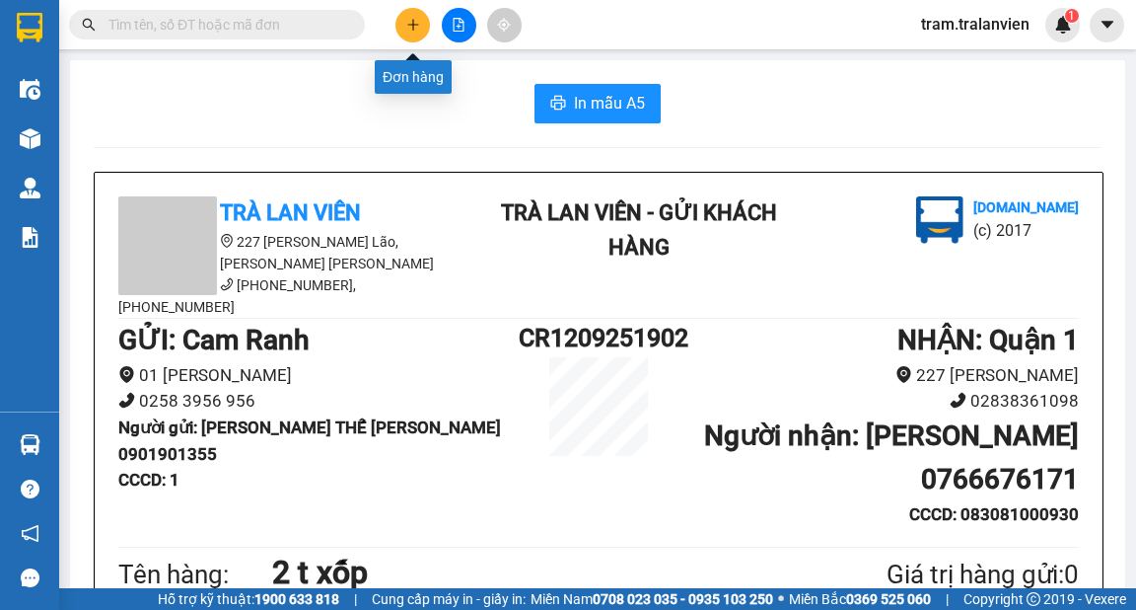
click at [430, 23] on div at bounding box center [459, 25] width 148 height 35
click at [419, 23] on icon "plus" at bounding box center [413, 25] width 14 height 14
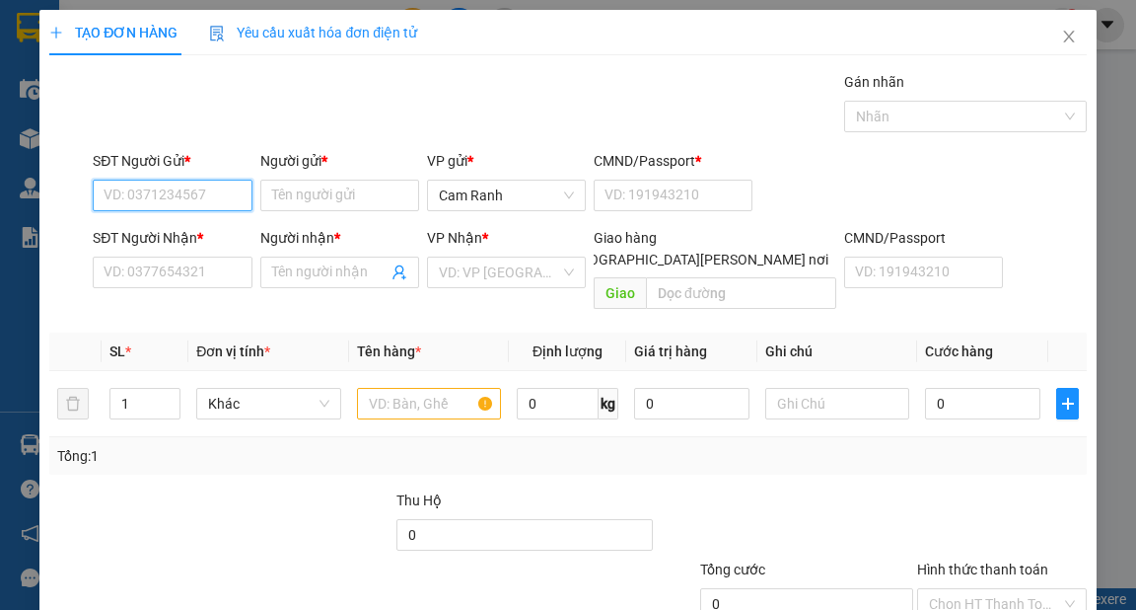
click at [233, 198] on input "SĐT Người Gửi *" at bounding box center [172, 195] width 159 height 32
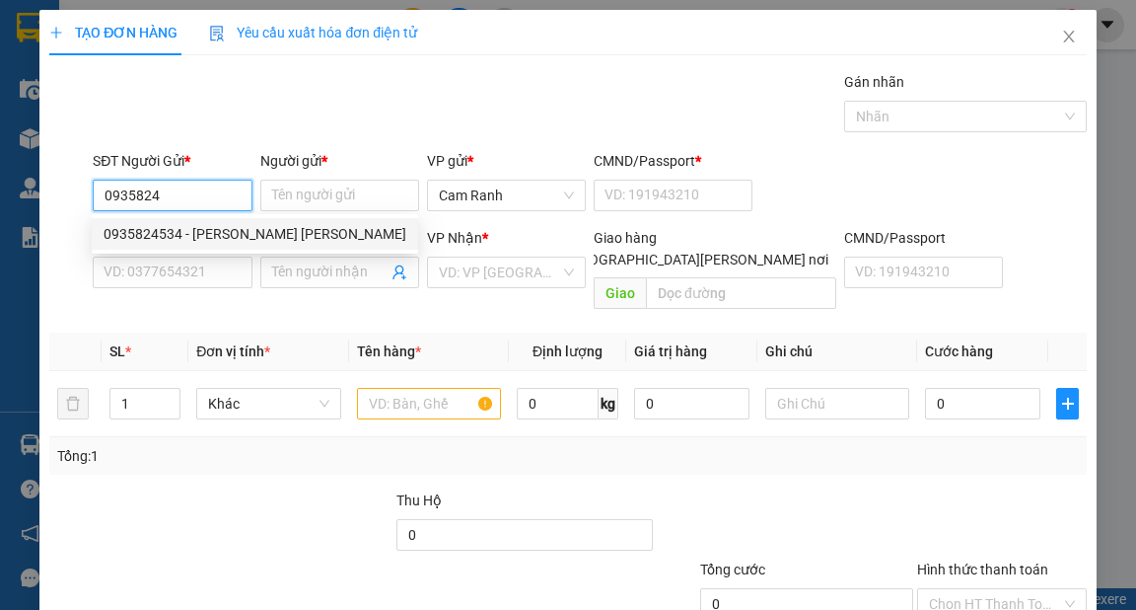
click at [178, 231] on div "0935824534 - [PERSON_NAME] [PERSON_NAME]" at bounding box center [255, 234] width 303 height 22
type input "0935824534"
type input "[PERSON_NAME] [PERSON_NAME]"
type input "1"
type input "0907022955"
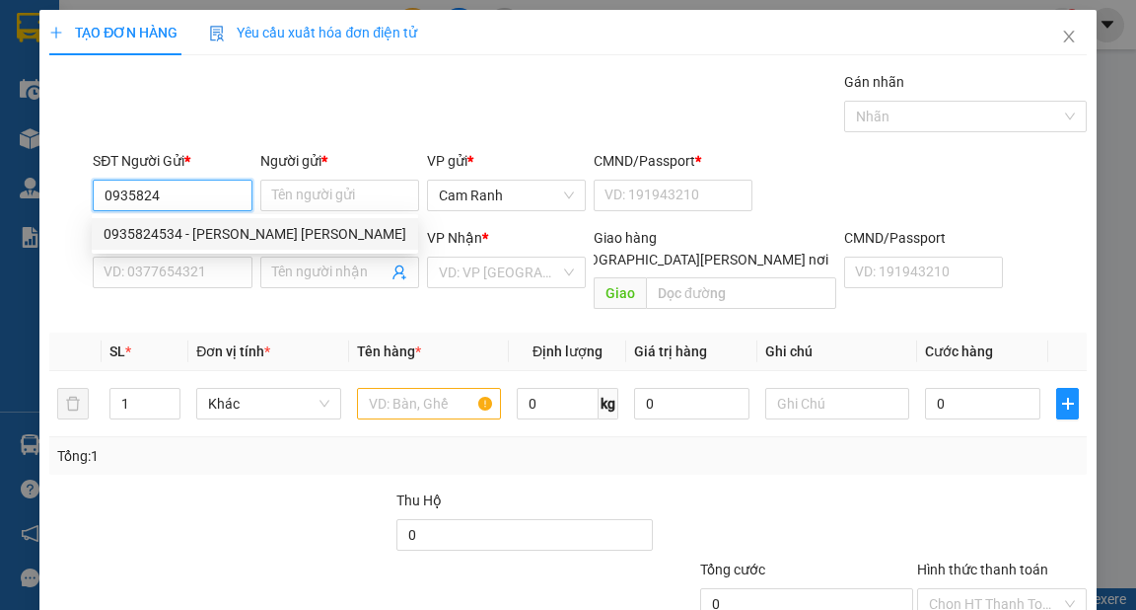
type input "hà"
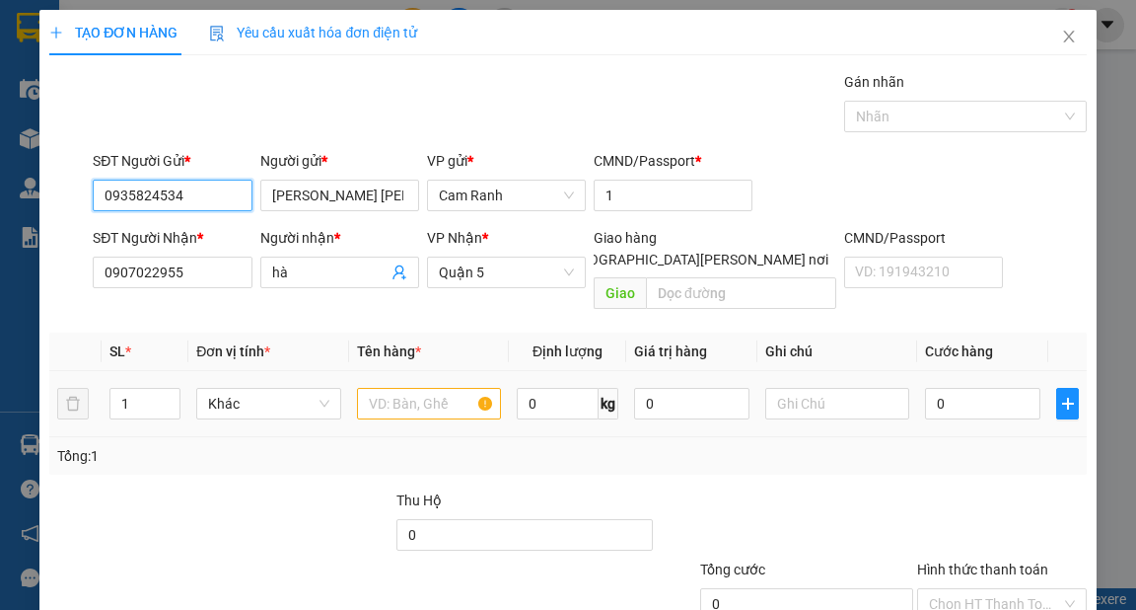
type input "0935824534"
click at [402, 393] on input "text" at bounding box center [429, 404] width 145 height 32
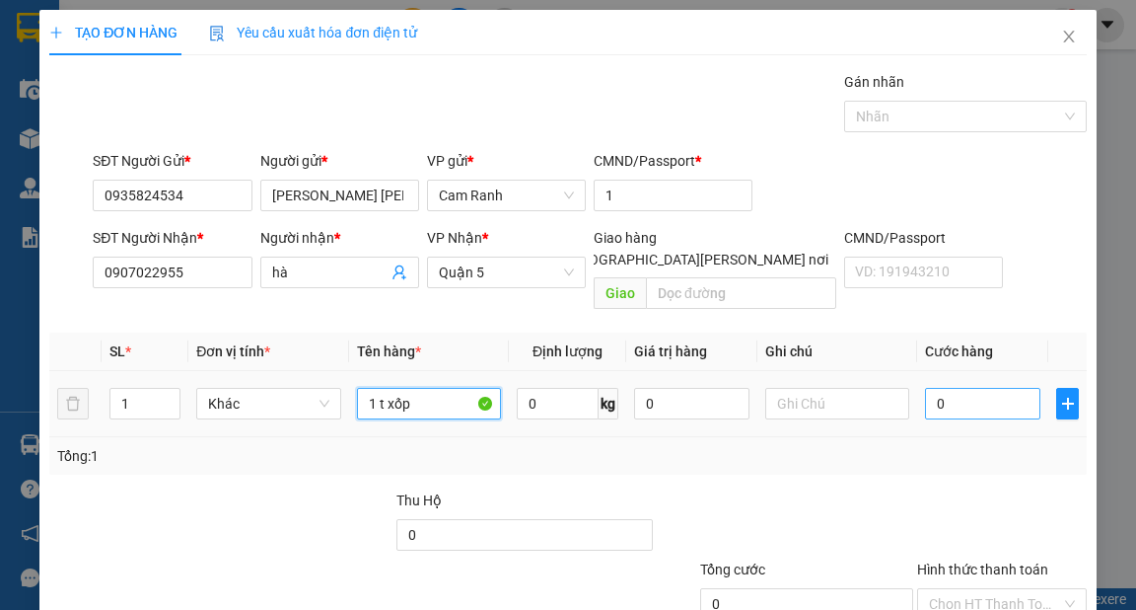
type input "1 t xốp"
click at [935, 388] on input "0" at bounding box center [982, 404] width 115 height 32
type input "5"
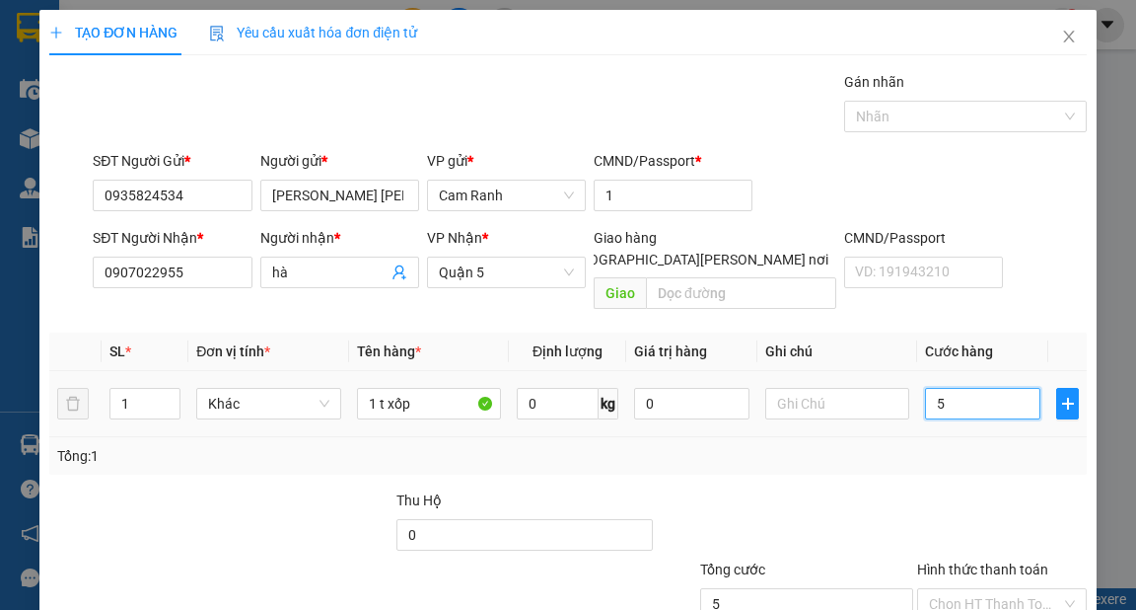
type input "50"
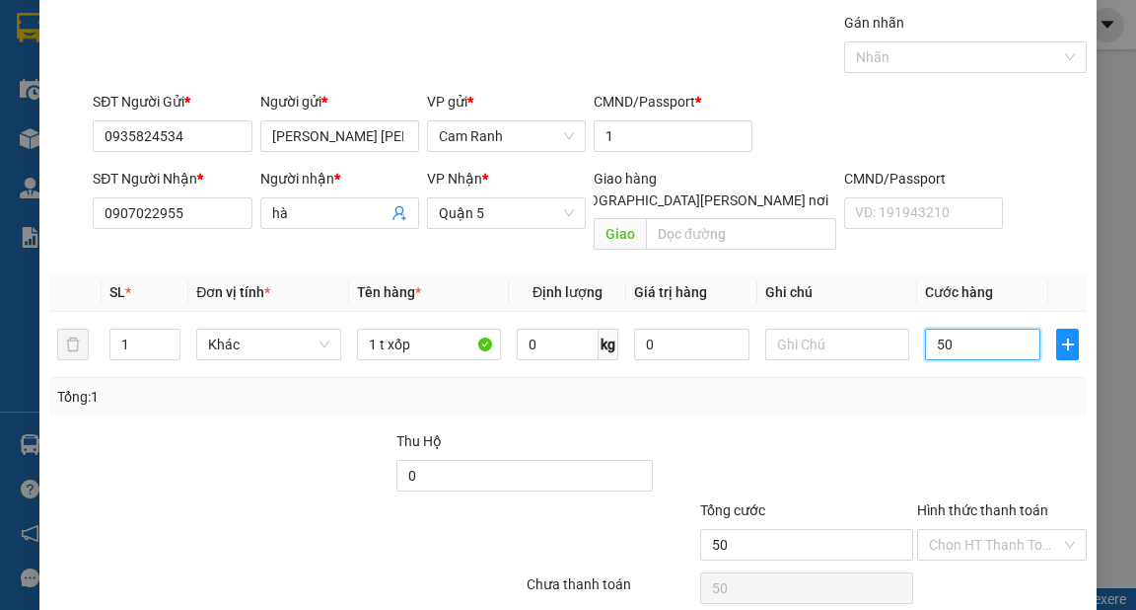
scroll to position [118, 0]
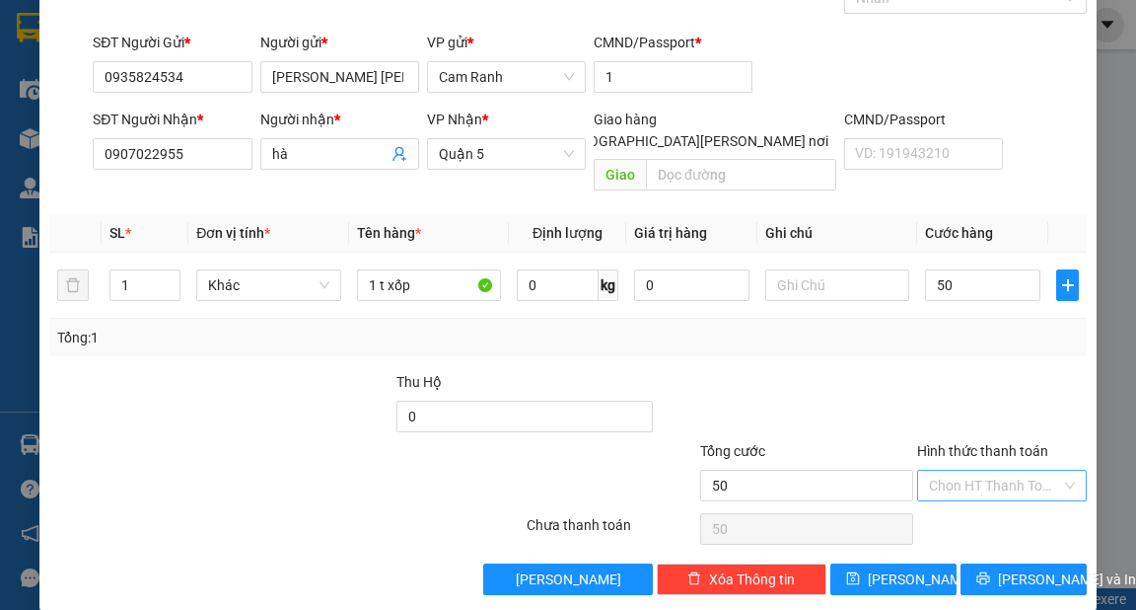
type input "50.000"
click at [968, 470] on input "Hình thức thanh toán" at bounding box center [995, 485] width 132 height 30
drag, startPoint x: 984, startPoint y: 499, endPoint x: 1046, endPoint y: 564, distance: 90.0
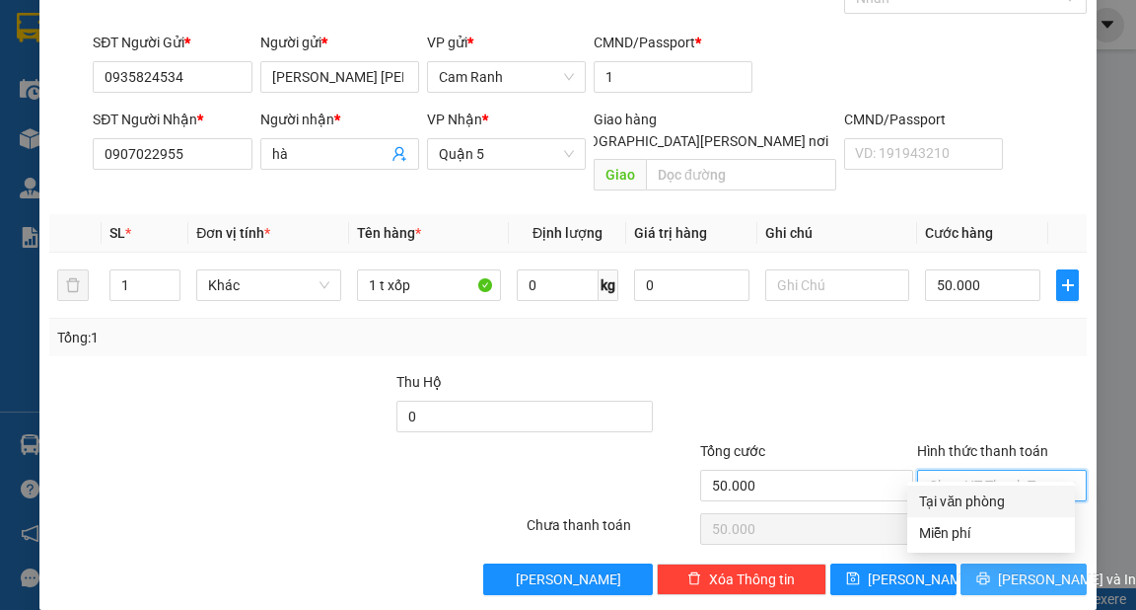
click at [984, 501] on div "Tại văn phòng" at bounding box center [991, 501] width 144 height 22
type input "0"
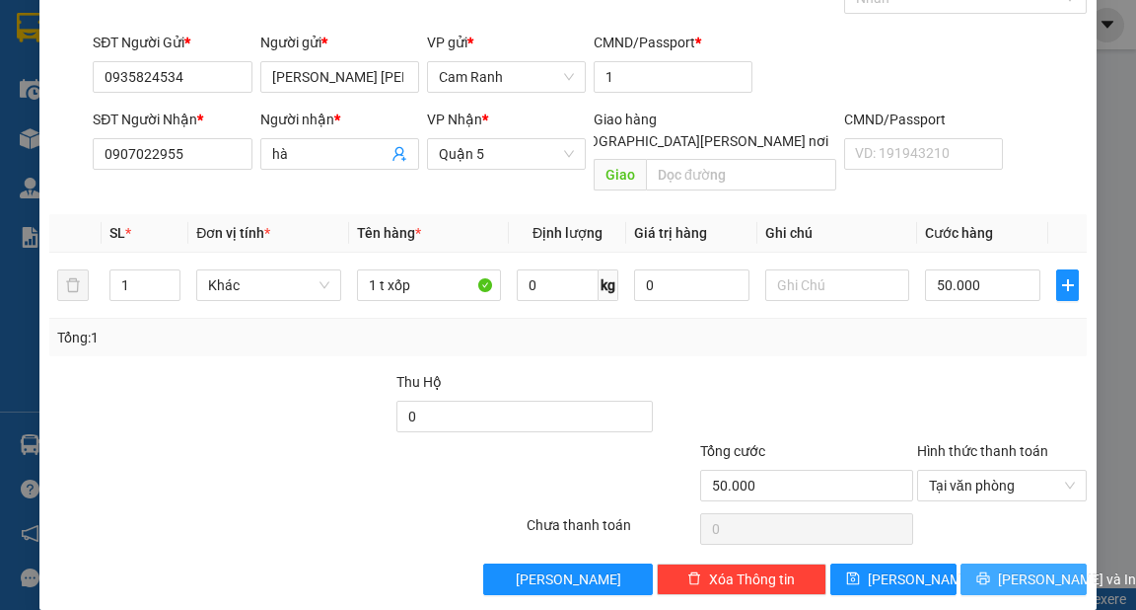
click at [1048, 571] on button "[PERSON_NAME] và In" at bounding box center [1024, 579] width 126 height 32
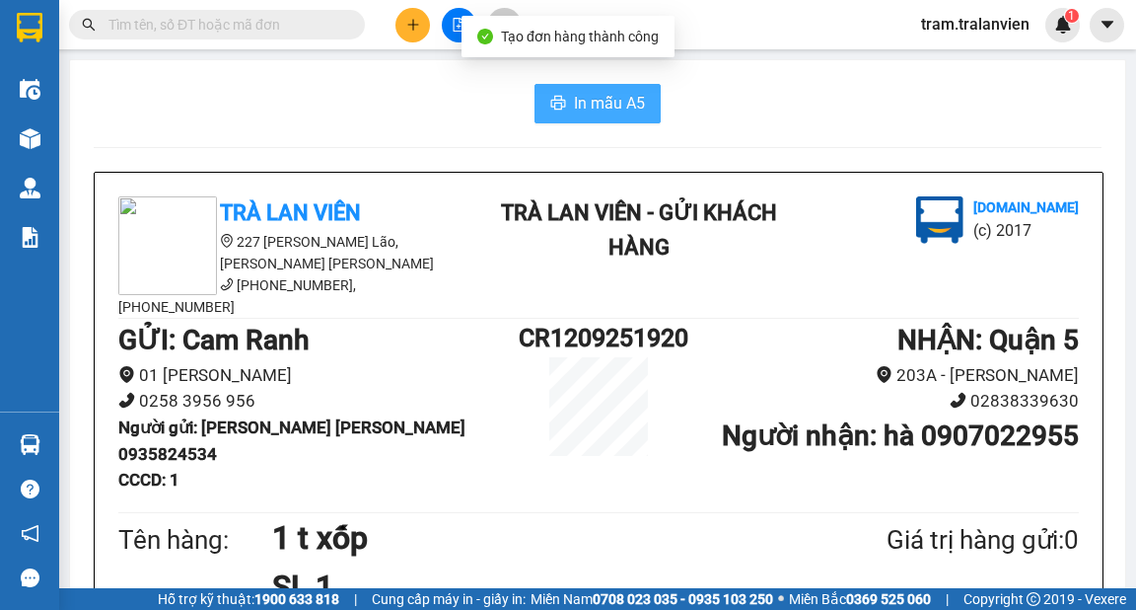
click at [553, 111] on span "printer" at bounding box center [558, 104] width 16 height 19
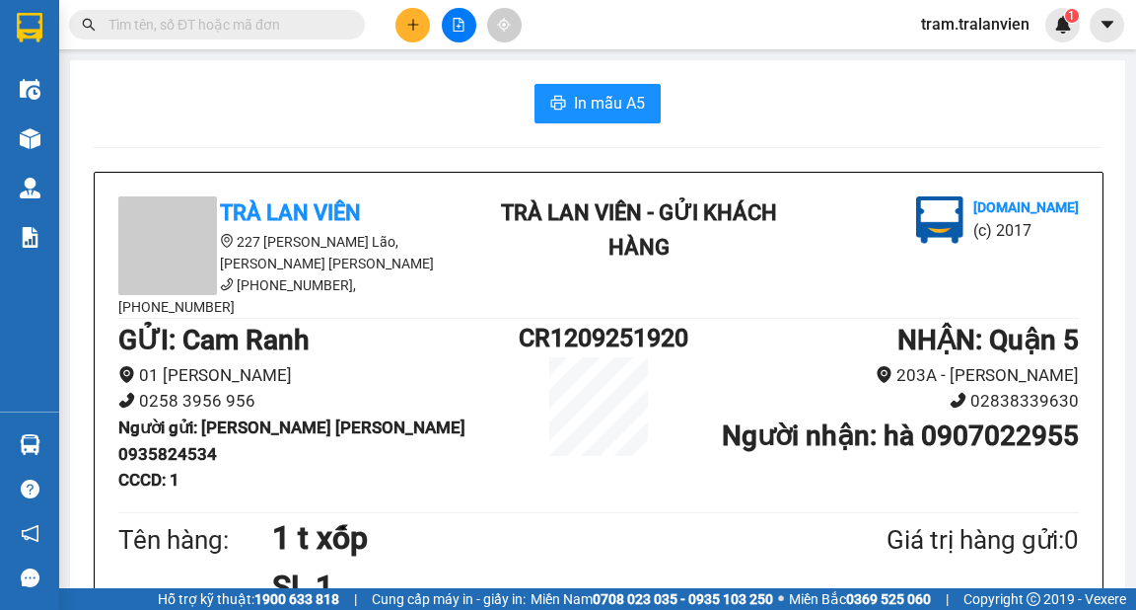
click at [408, 13] on button at bounding box center [412, 25] width 35 height 35
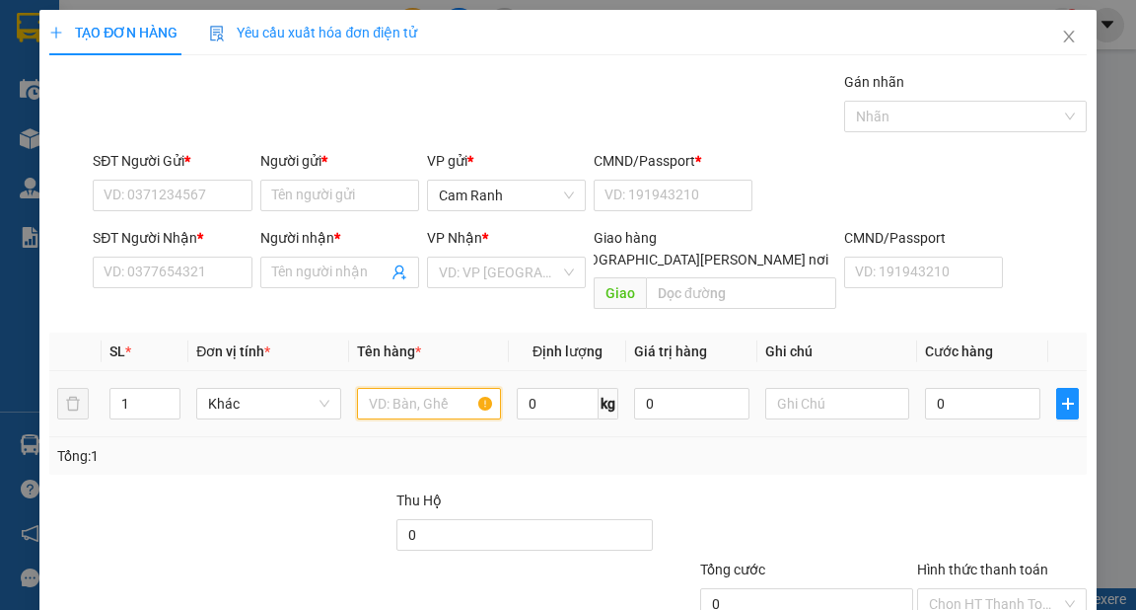
click at [420, 388] on input "text" at bounding box center [429, 404] width 145 height 32
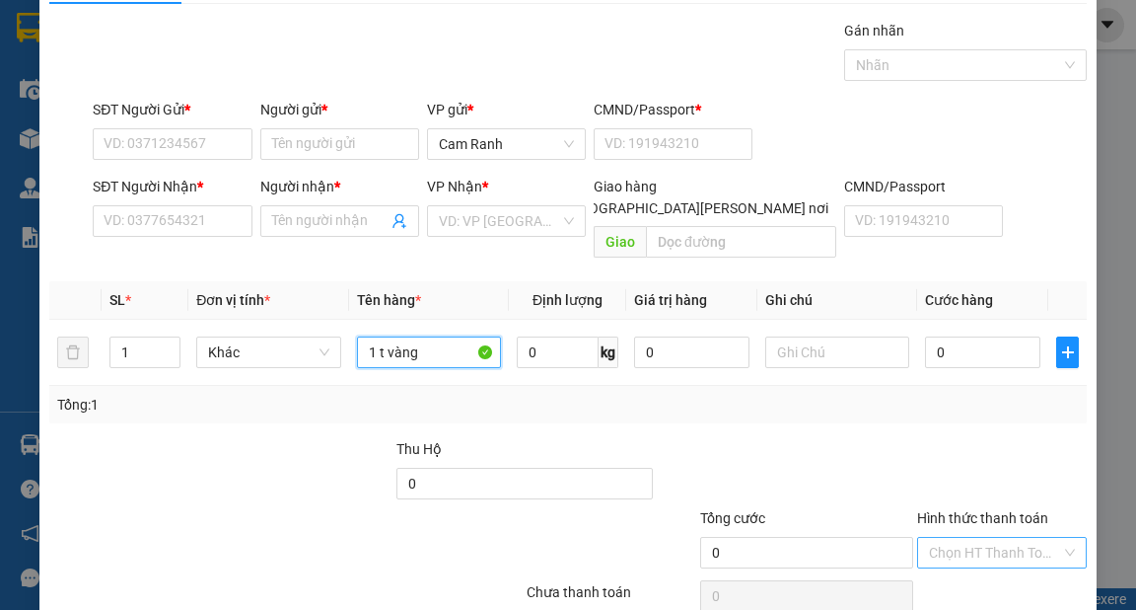
scroll to position [79, 0]
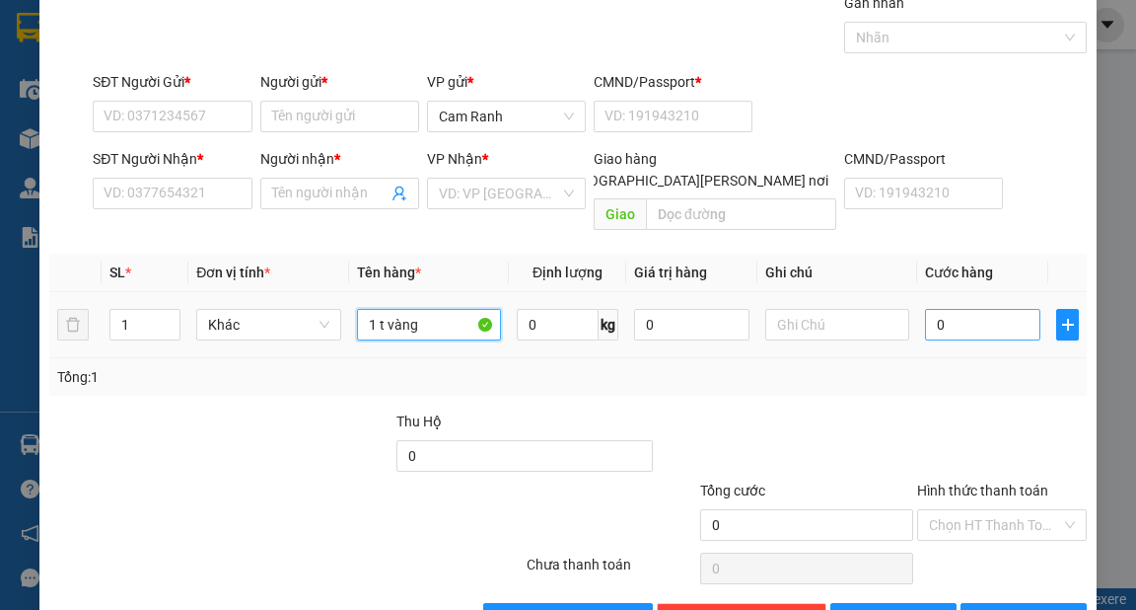
type input "1 t vàng"
click at [963, 309] on input "0" at bounding box center [982, 325] width 115 height 32
type input "5"
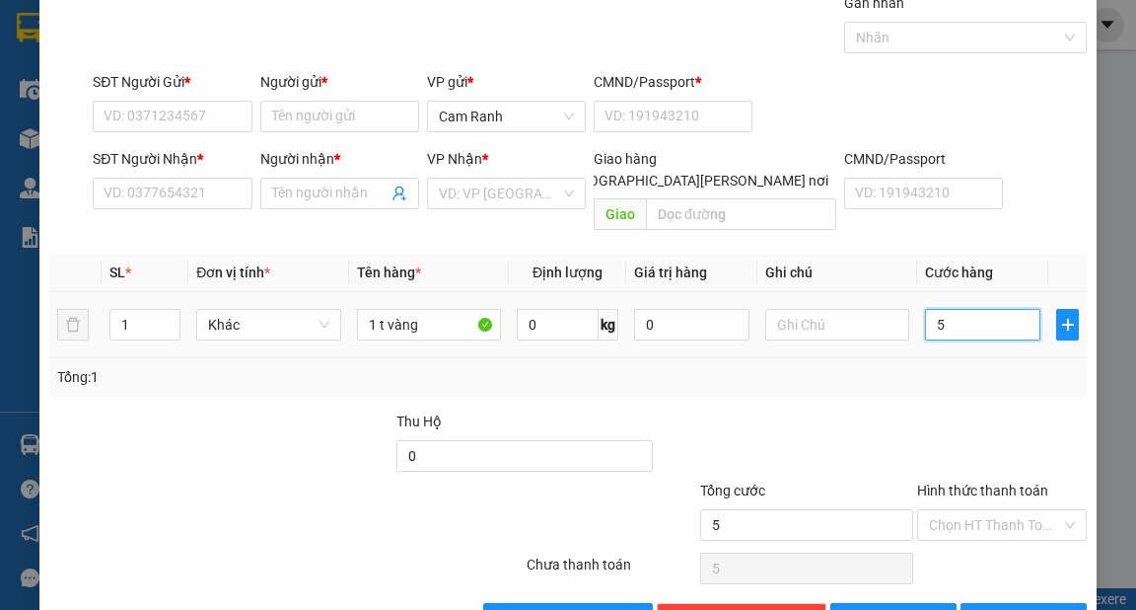
type input "50"
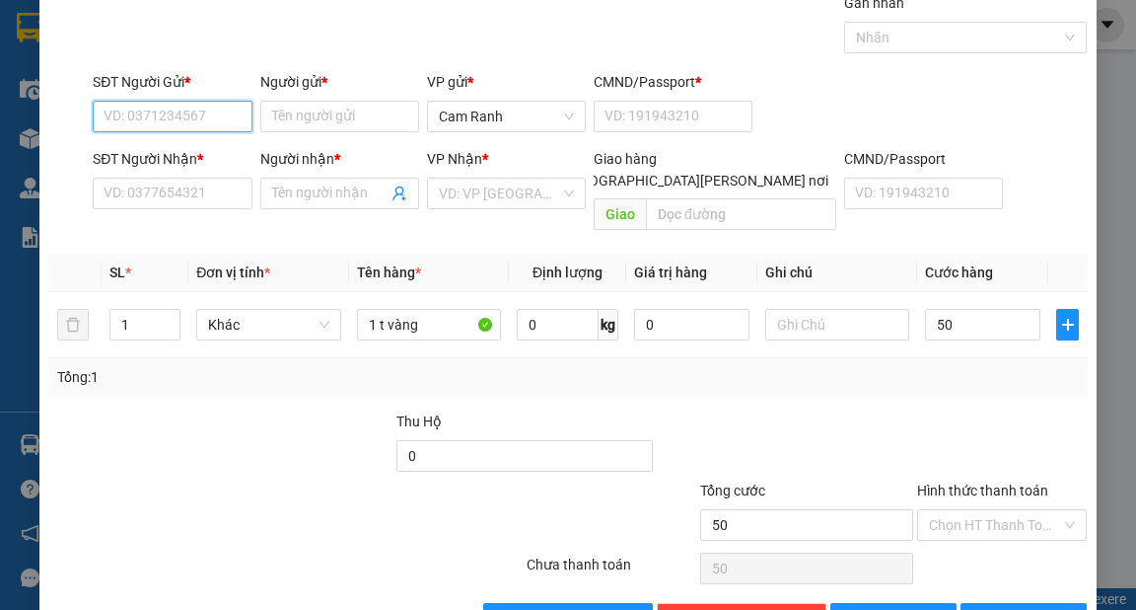
type input "50.000"
click at [193, 125] on input "SĐT Người Gửi *" at bounding box center [172, 117] width 159 height 32
click at [182, 148] on div "0329349937 - vy" at bounding box center [170, 155] width 133 height 22
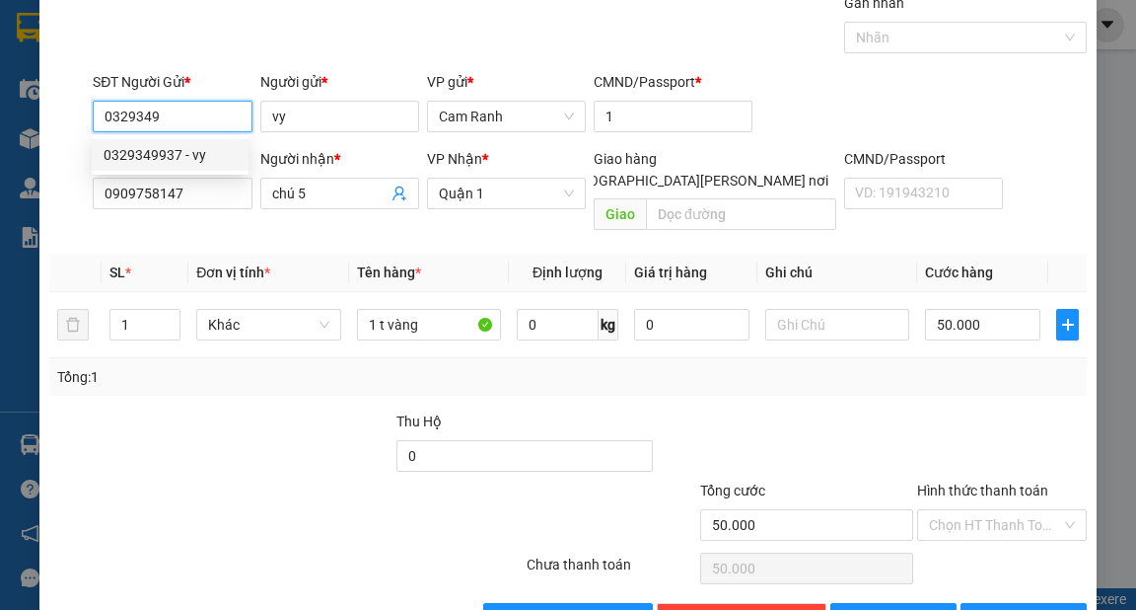
type input "0329349937"
type input "vy"
type input "1"
type input "0909758147"
type input "chú 5"
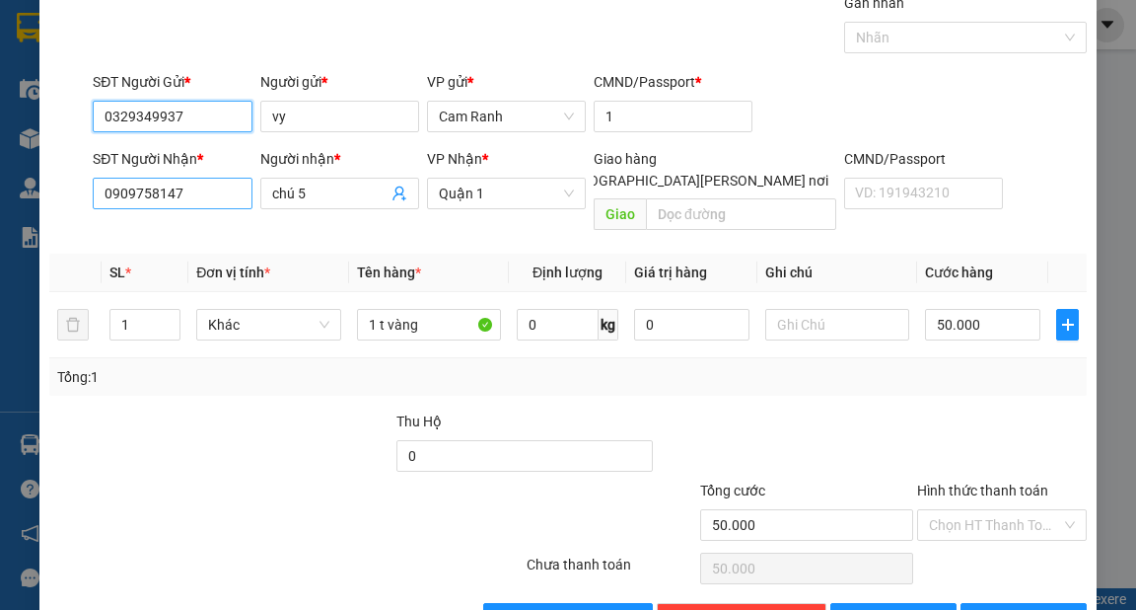
type input "0329349937"
drag, startPoint x: 195, startPoint y: 189, endPoint x: 0, endPoint y: 181, distance: 195.4
click at [0, 181] on div "TẠO ĐƠN HÀNG Yêu cầu xuất [PERSON_NAME] điện tử Transit Pickup Surcharge Ids Tr…" at bounding box center [568, 305] width 1136 height 610
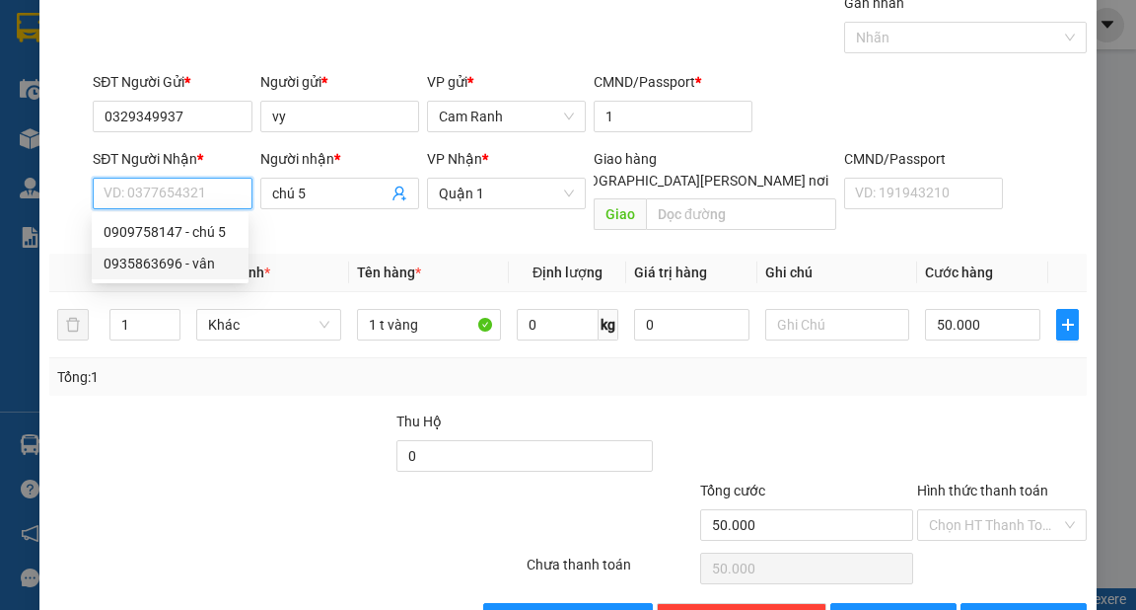
click at [166, 256] on div "0935863696 - vân" at bounding box center [170, 263] width 133 height 22
type input "0935863696"
type input "vân"
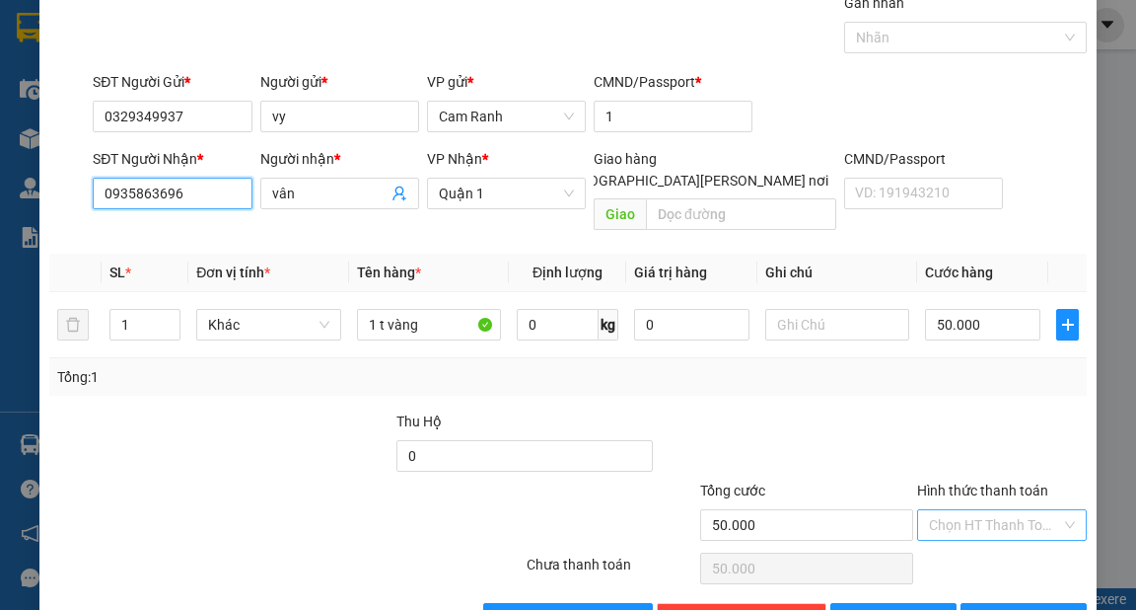
type input "0935863696"
click at [997, 510] on input "Hình thức thanh toán" at bounding box center [995, 525] width 132 height 30
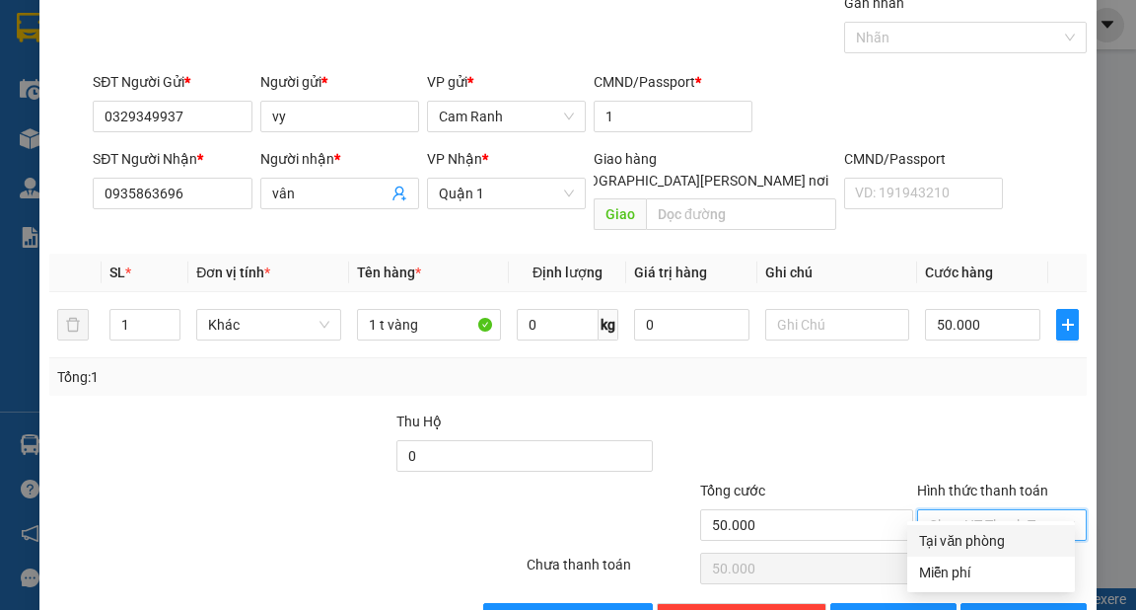
click at [982, 533] on div "Tại văn phòng" at bounding box center [991, 541] width 144 height 22
type input "0"
click at [1030, 608] on span "[PERSON_NAME] và In" at bounding box center [1067, 619] width 138 height 22
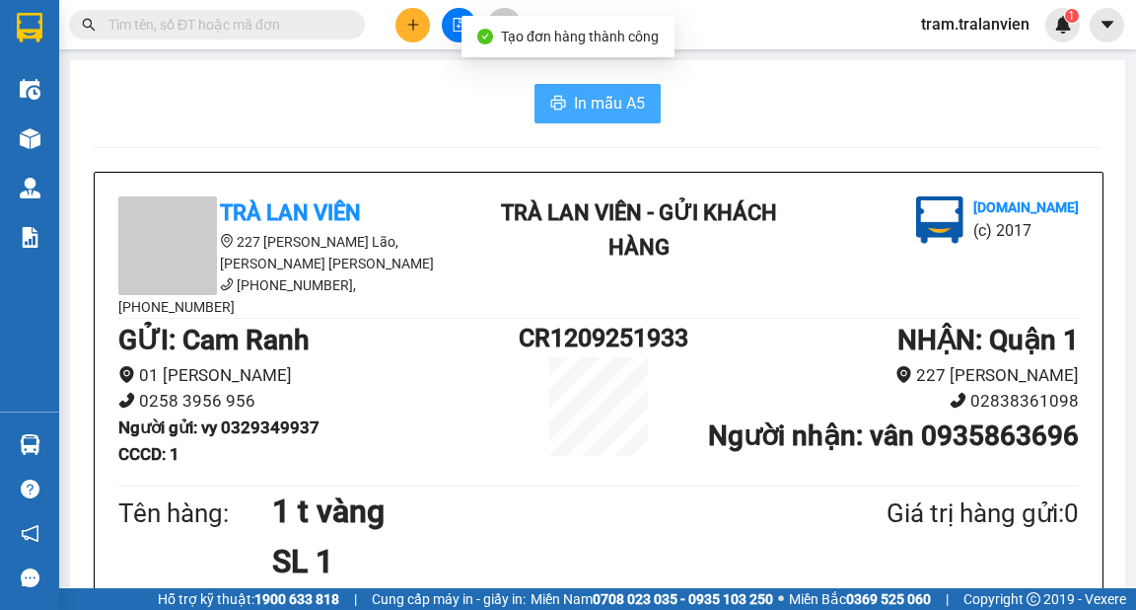
click at [611, 104] on span "In mẫu A5" at bounding box center [609, 103] width 71 height 25
